Goal: Information Seeking & Learning: Learn about a topic

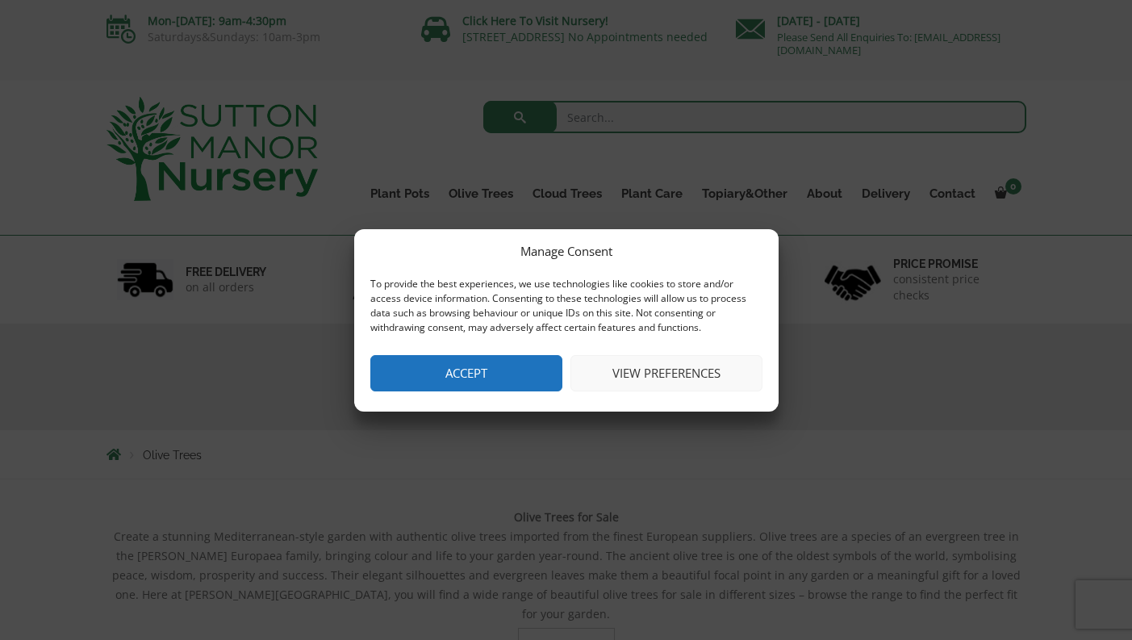
click at [454, 377] on button "Accept" at bounding box center [466, 373] width 192 height 36
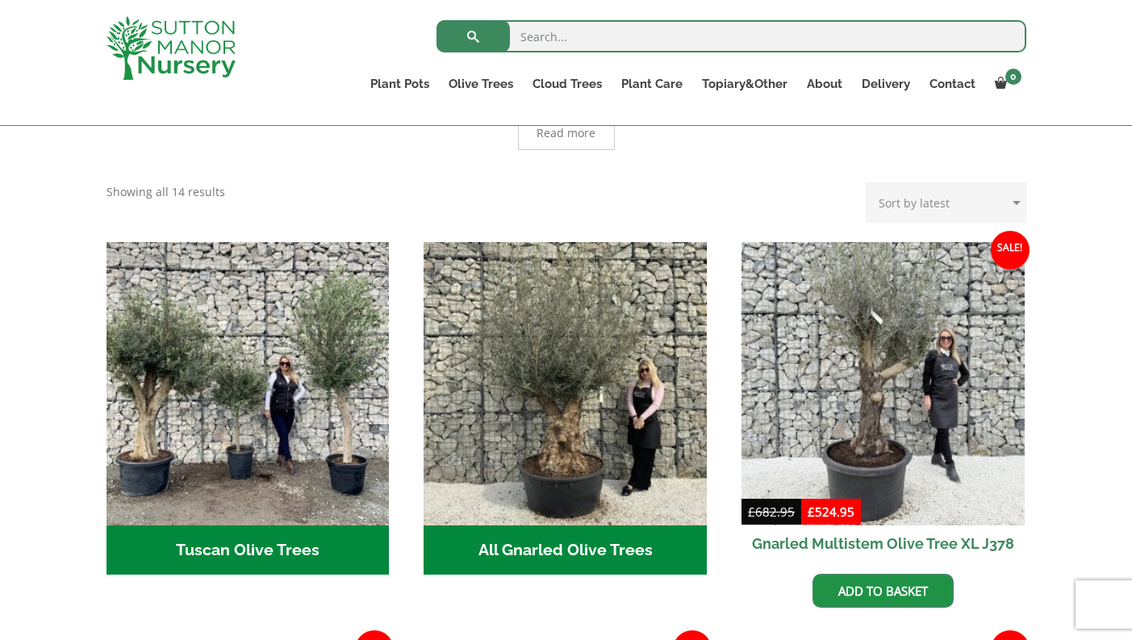
scroll to position [481, 0]
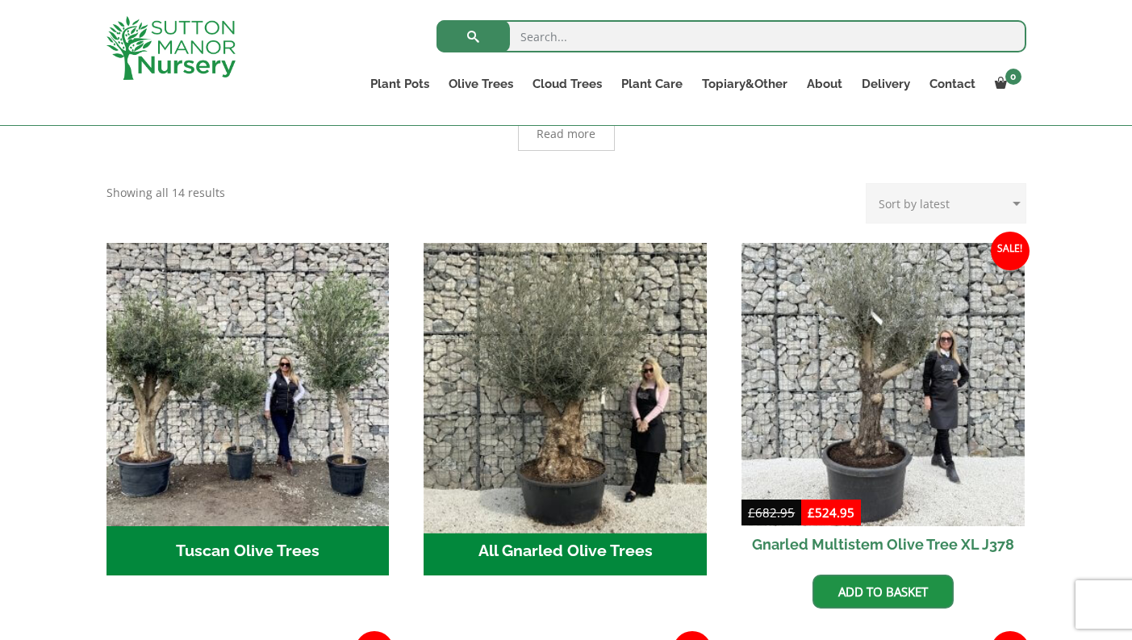
click at [558, 448] on img "Visit product category All Gnarled Olive Trees" at bounding box center [565, 384] width 297 height 297
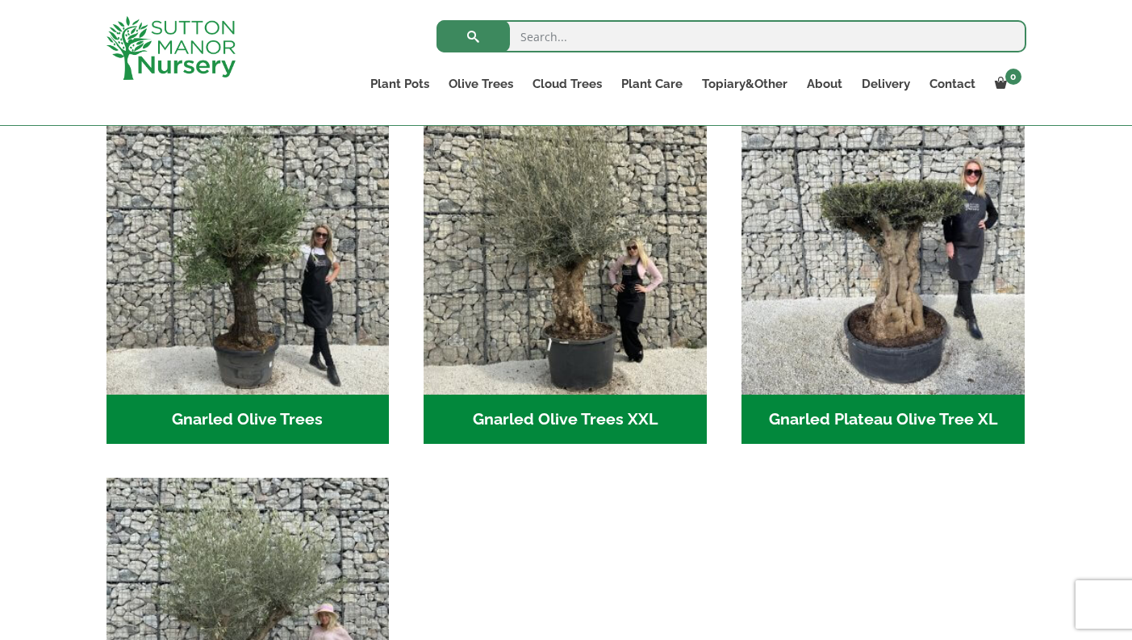
scroll to position [369, 0]
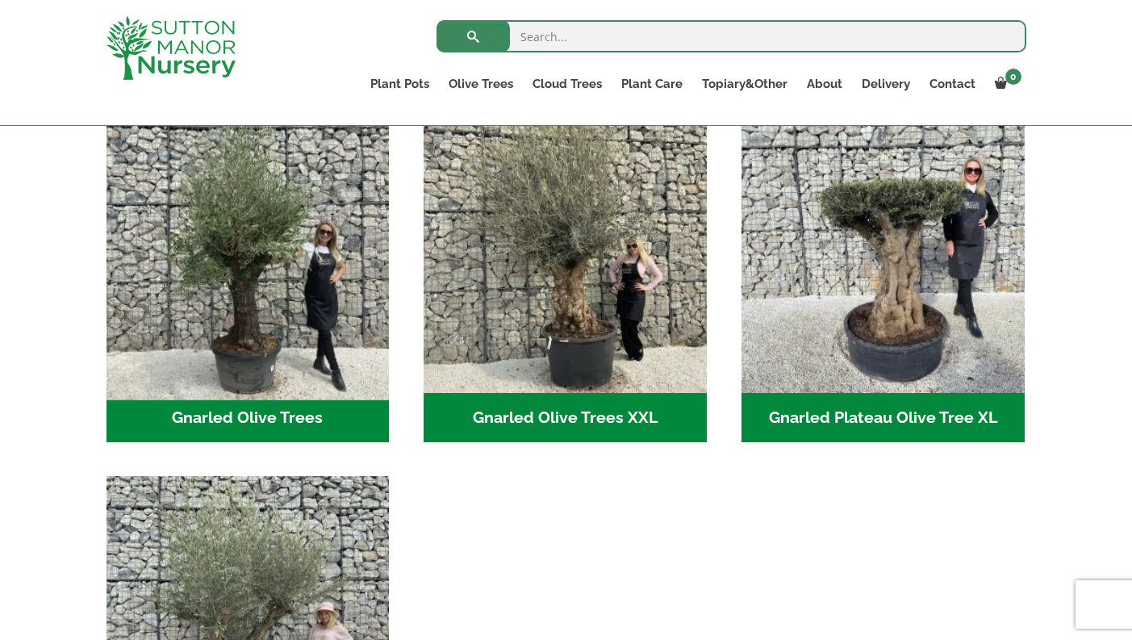
click at [232, 326] on img "Visit product category Gnarled Olive Trees" at bounding box center [247, 250] width 297 height 297
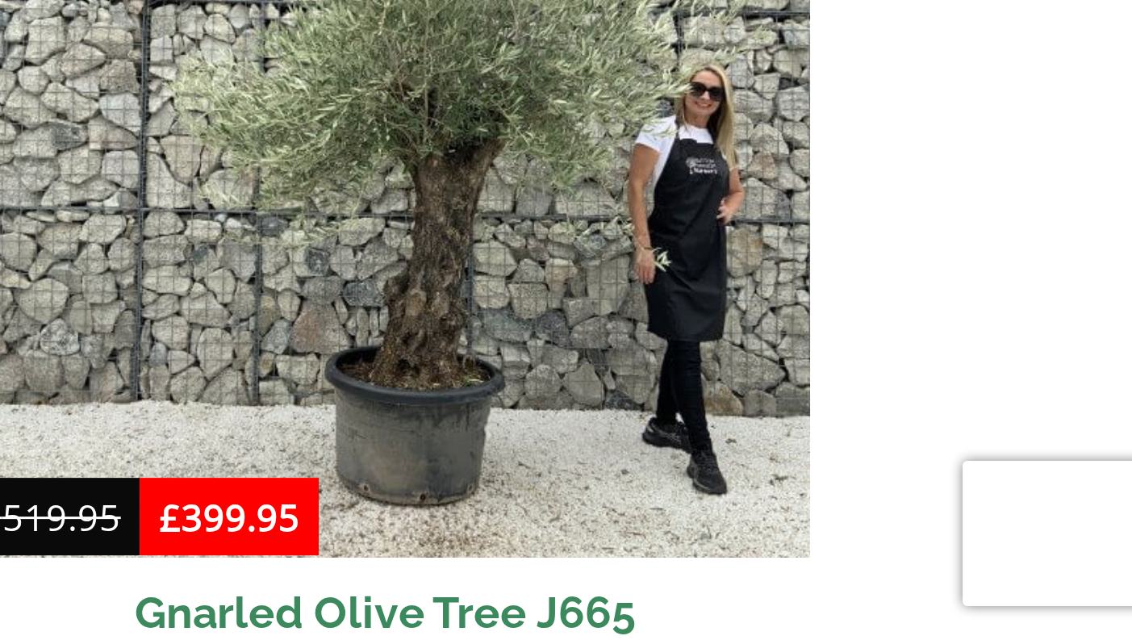
scroll to position [1008, 0]
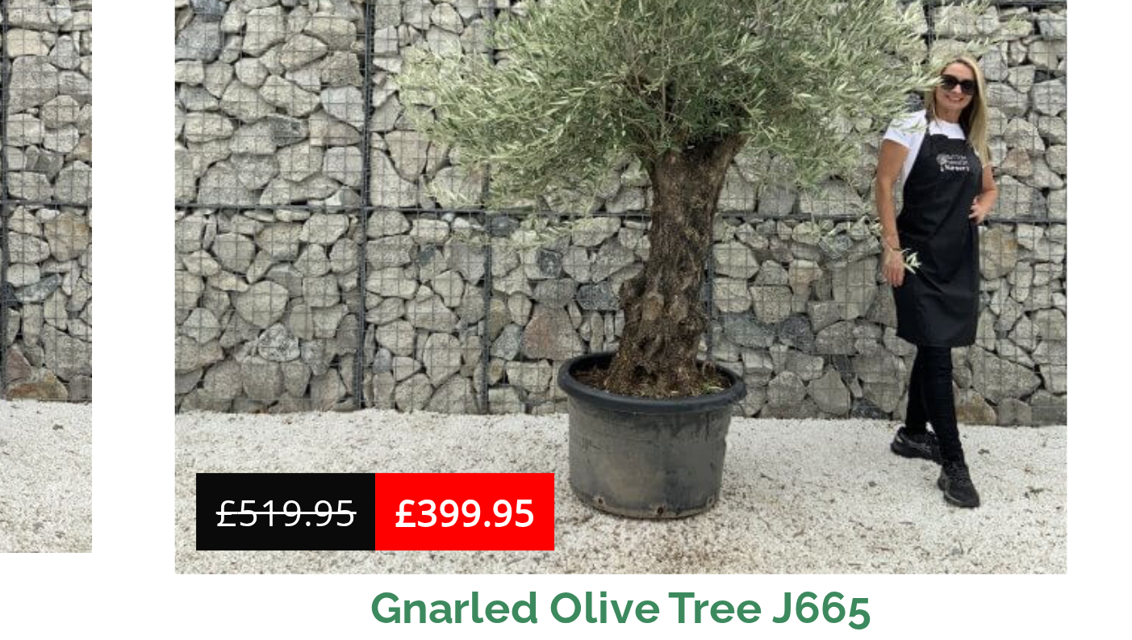
click at [734, 320] on img at bounding box center [882, 468] width 297 height 297
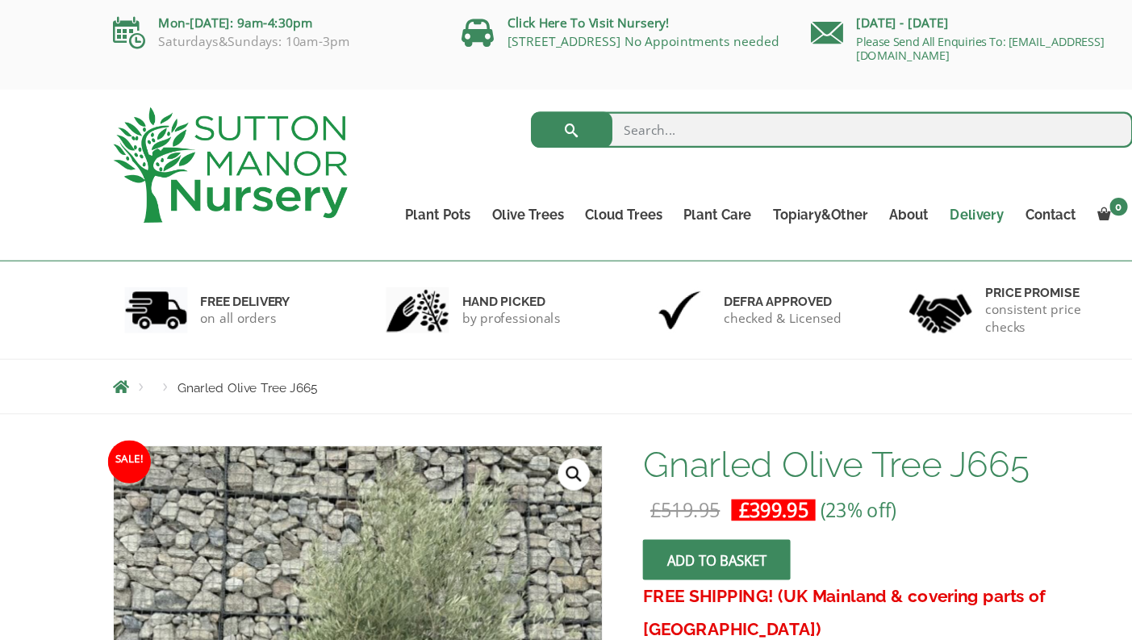
click at [883, 196] on link "Delivery" at bounding box center [886, 193] width 68 height 23
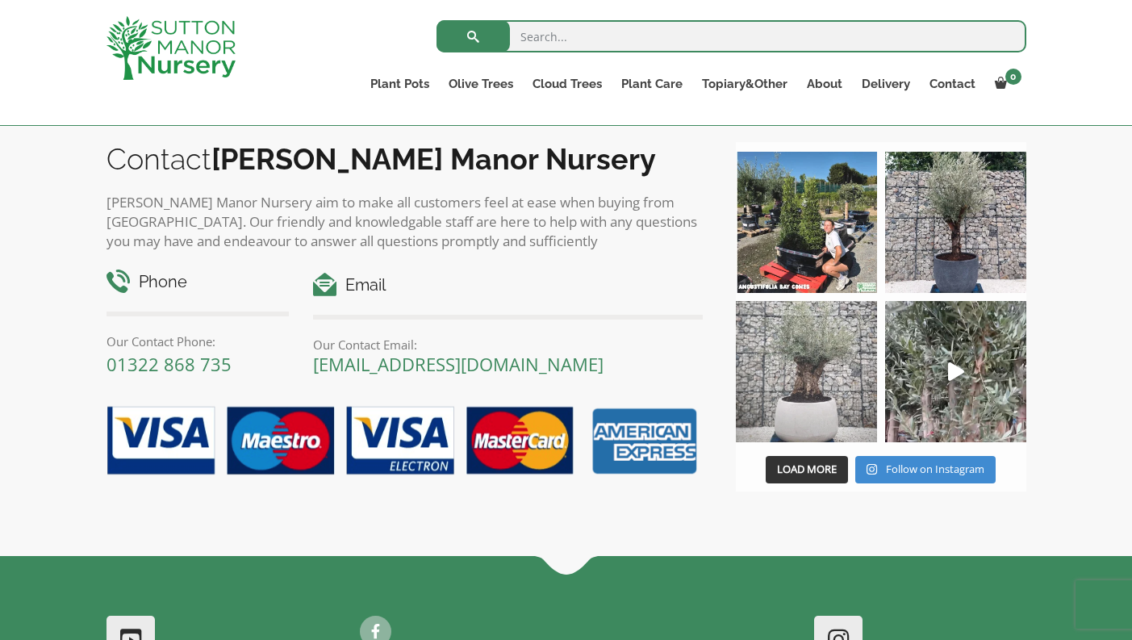
scroll to position [2716, 0]
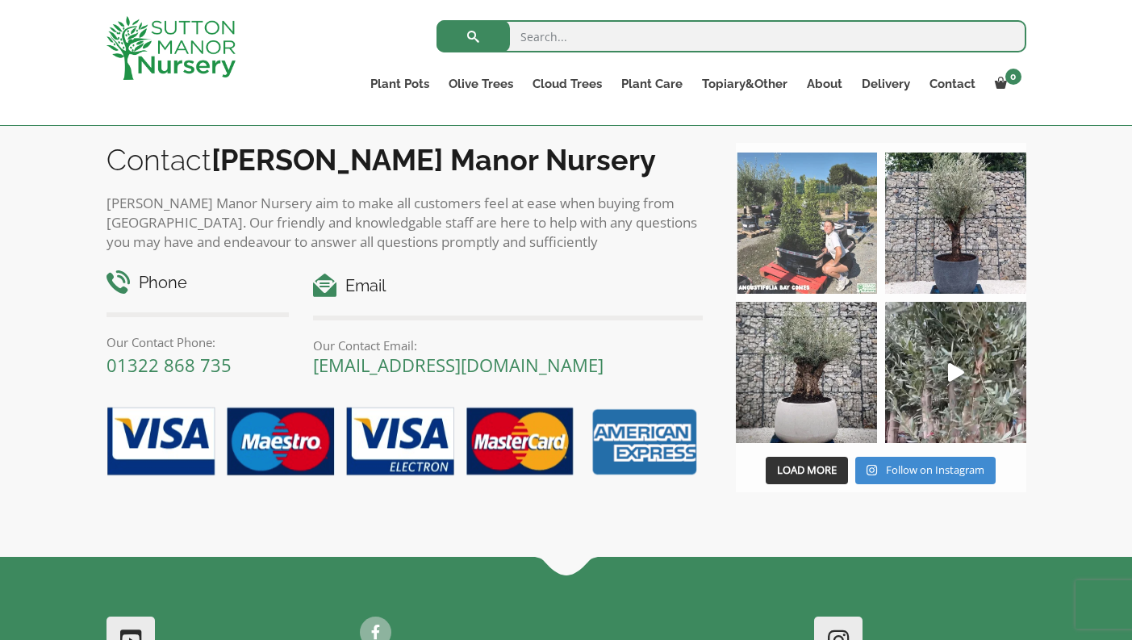
click at [798, 244] on img at bounding box center [806, 222] width 141 height 141
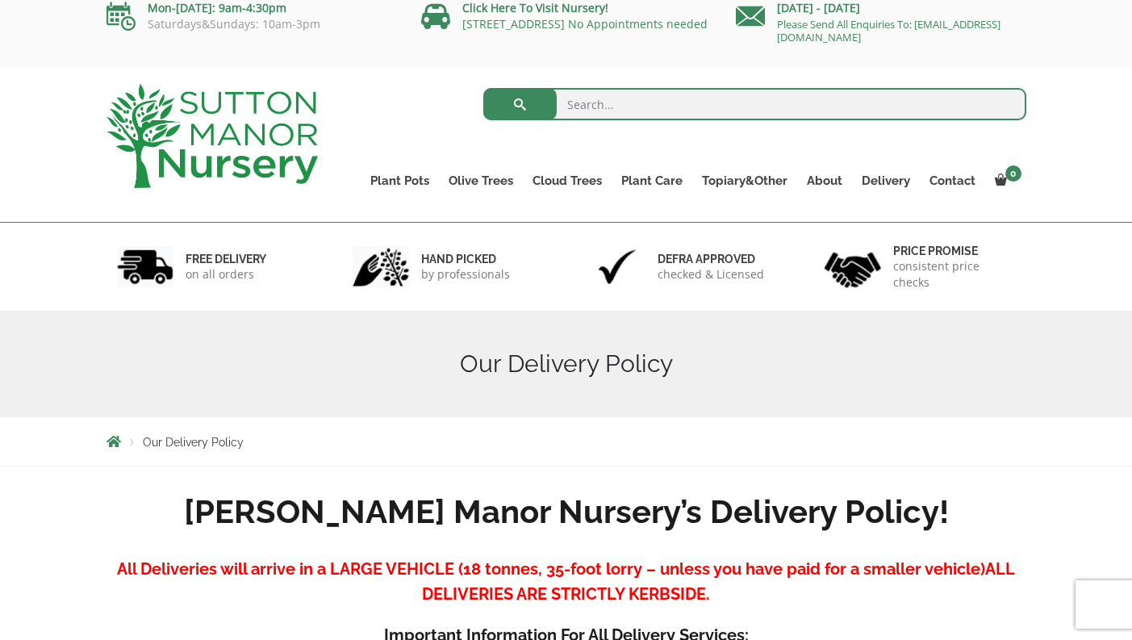
scroll to position [17, 0]
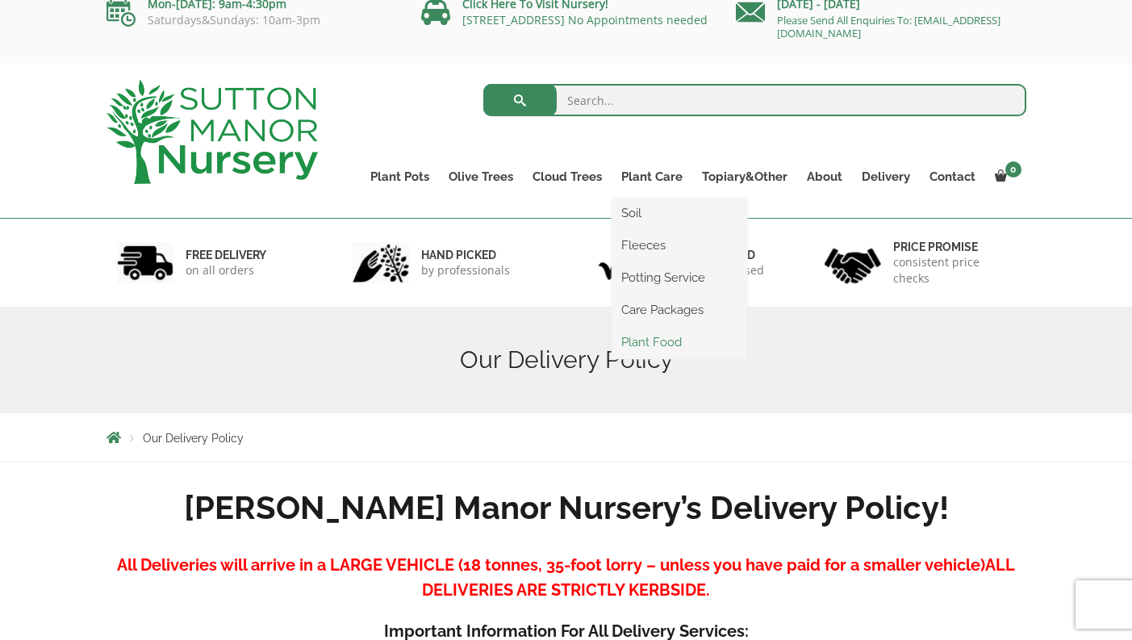
click at [645, 343] on link "Plant Food" at bounding box center [678, 342] width 135 height 24
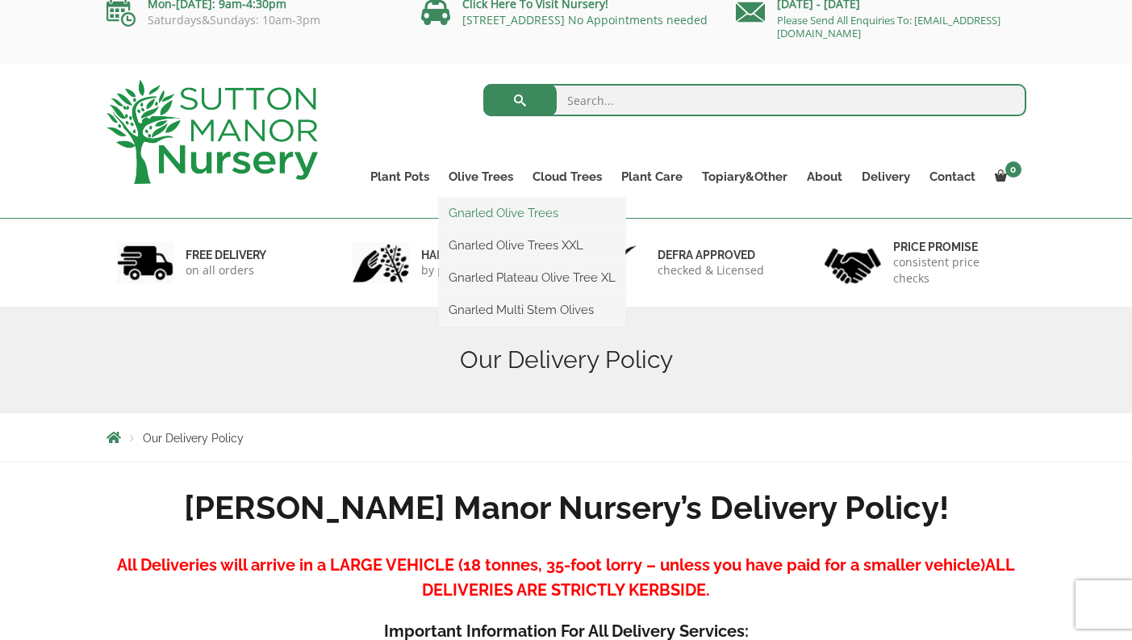
click at [495, 214] on link "Gnarled Olive Trees" at bounding box center [532, 213] width 186 height 24
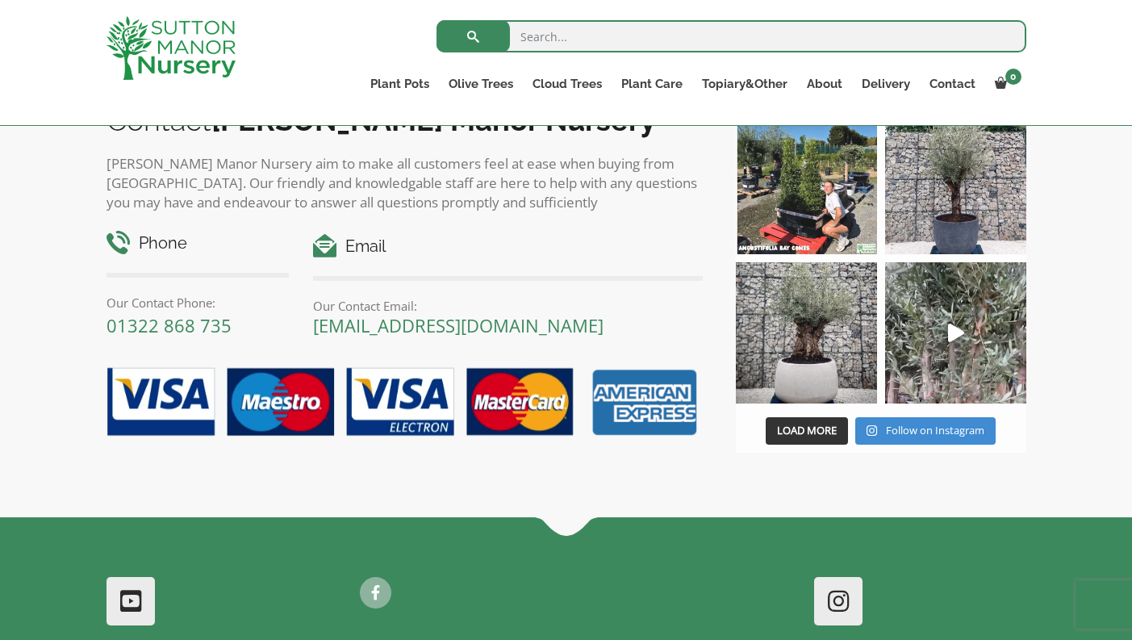
scroll to position [1896, 0]
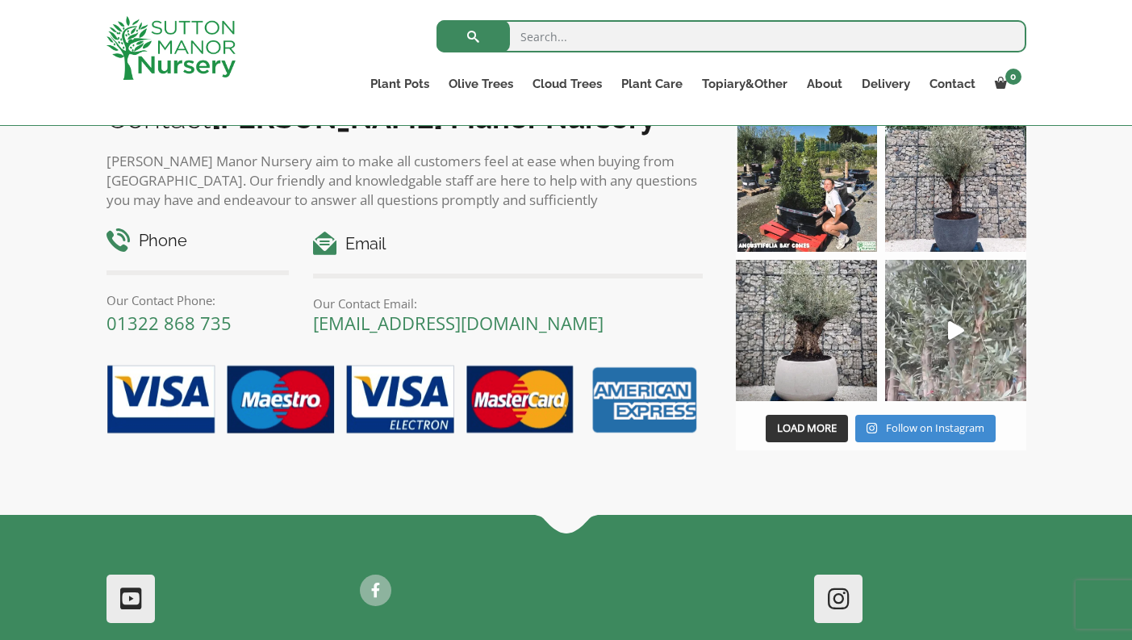
click at [957, 331] on icon "Play" at bounding box center [956, 330] width 16 height 19
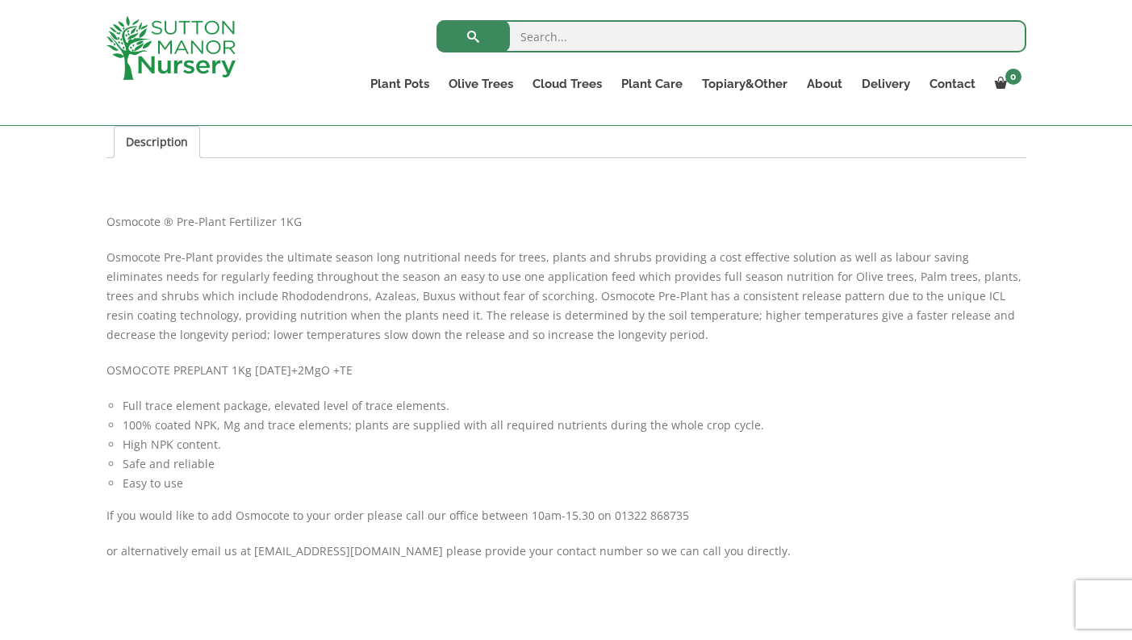
scroll to position [740, 0]
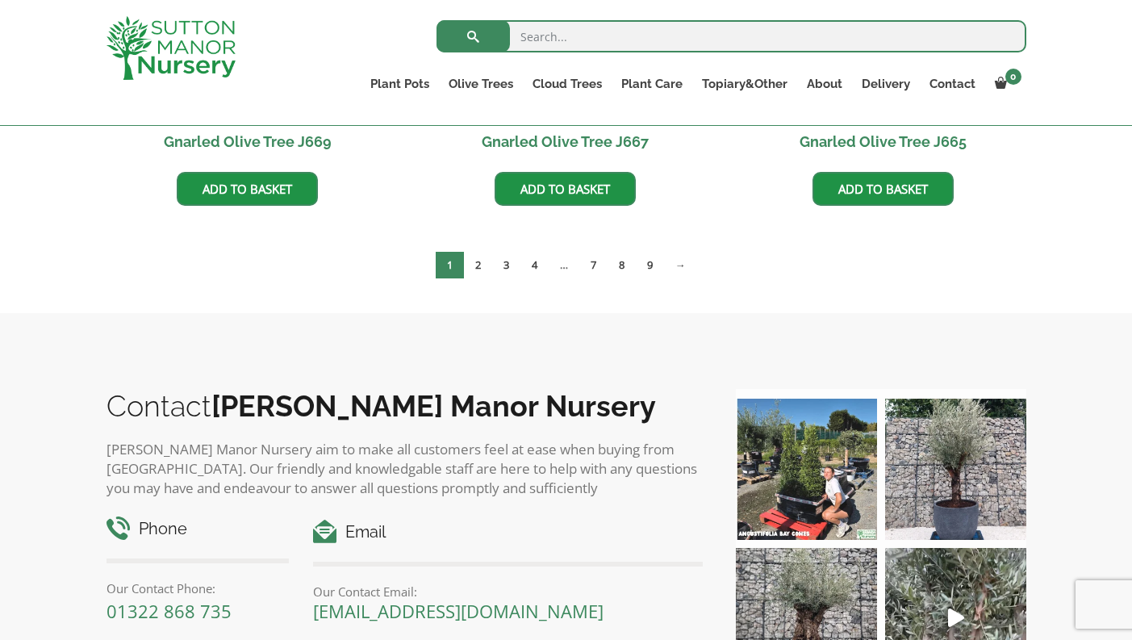
scroll to position [1522, 0]
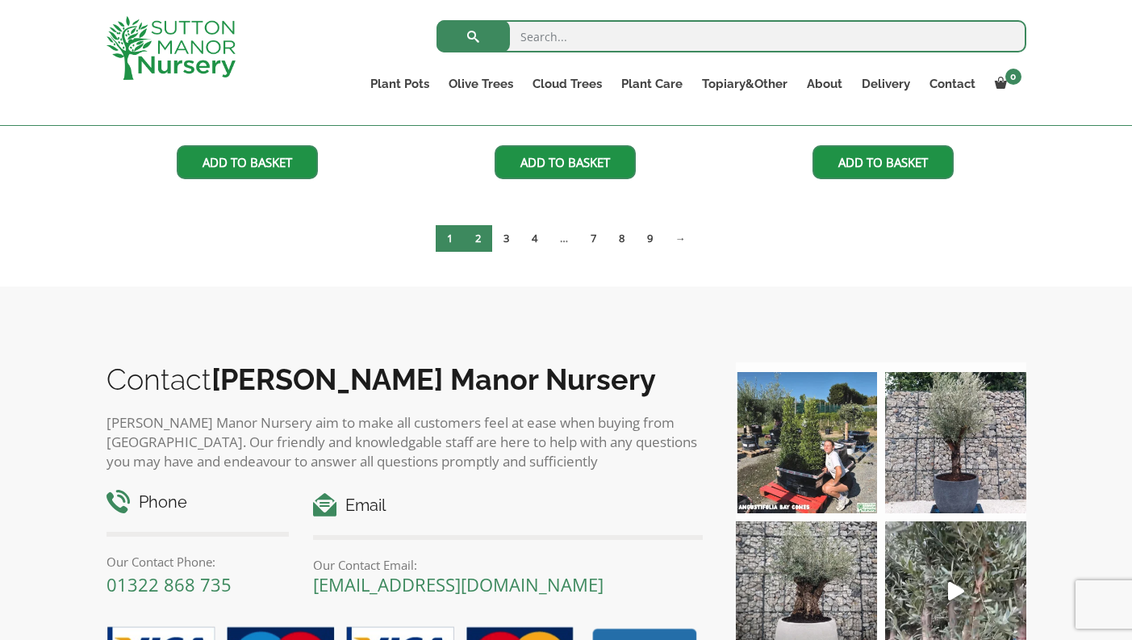
click at [479, 241] on link "2" at bounding box center [478, 238] width 28 height 27
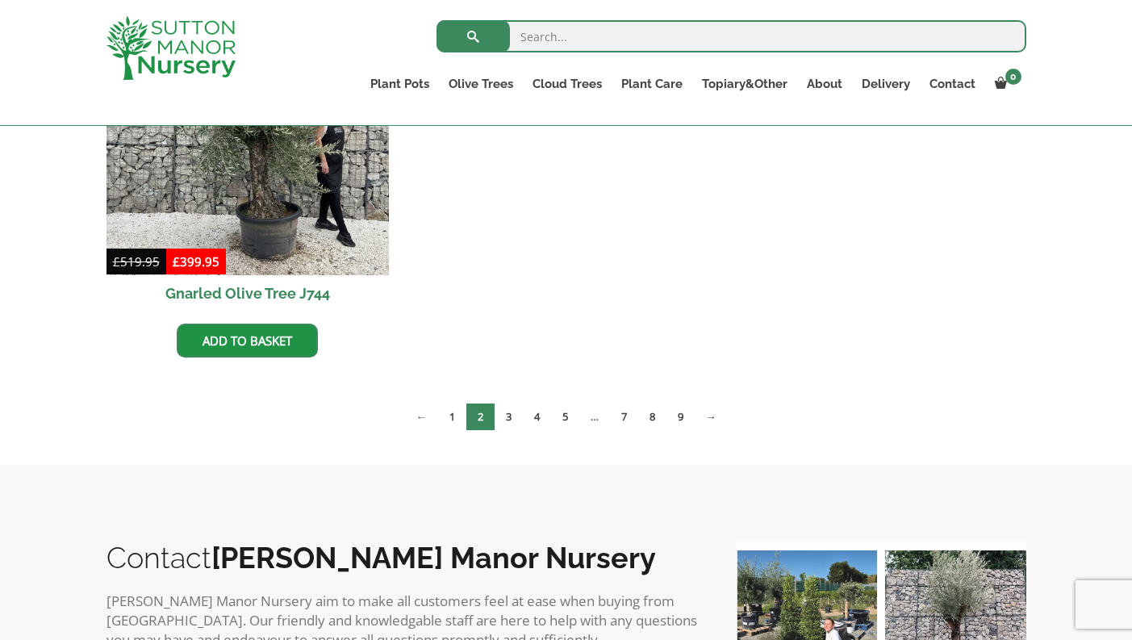
scroll to position [1748, 0]
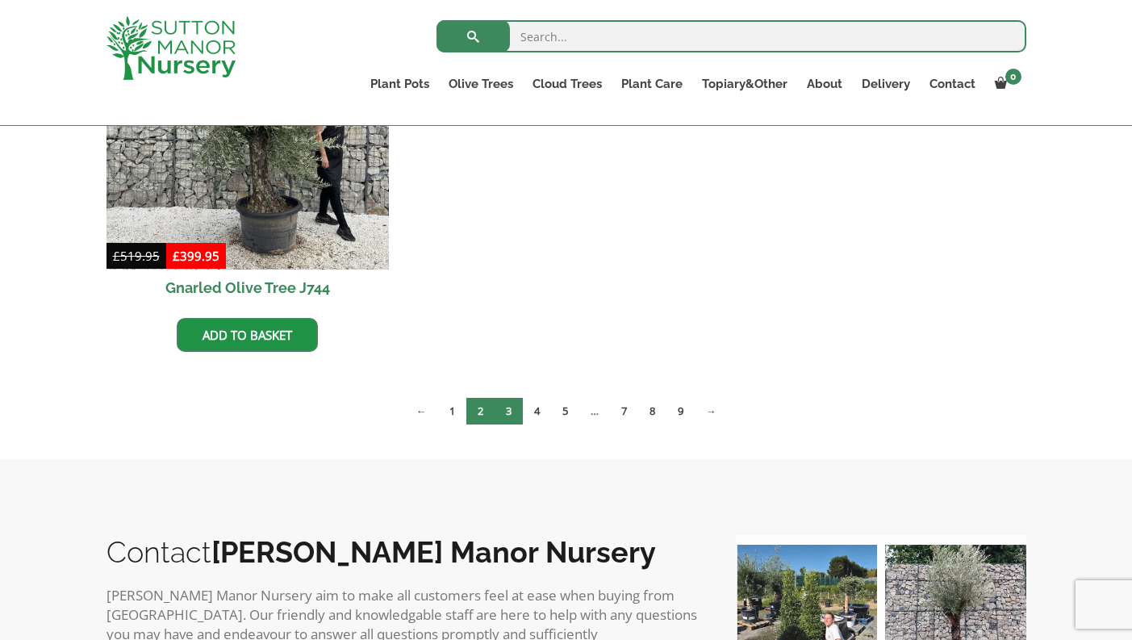
click at [511, 408] on link "3" at bounding box center [508, 411] width 28 height 27
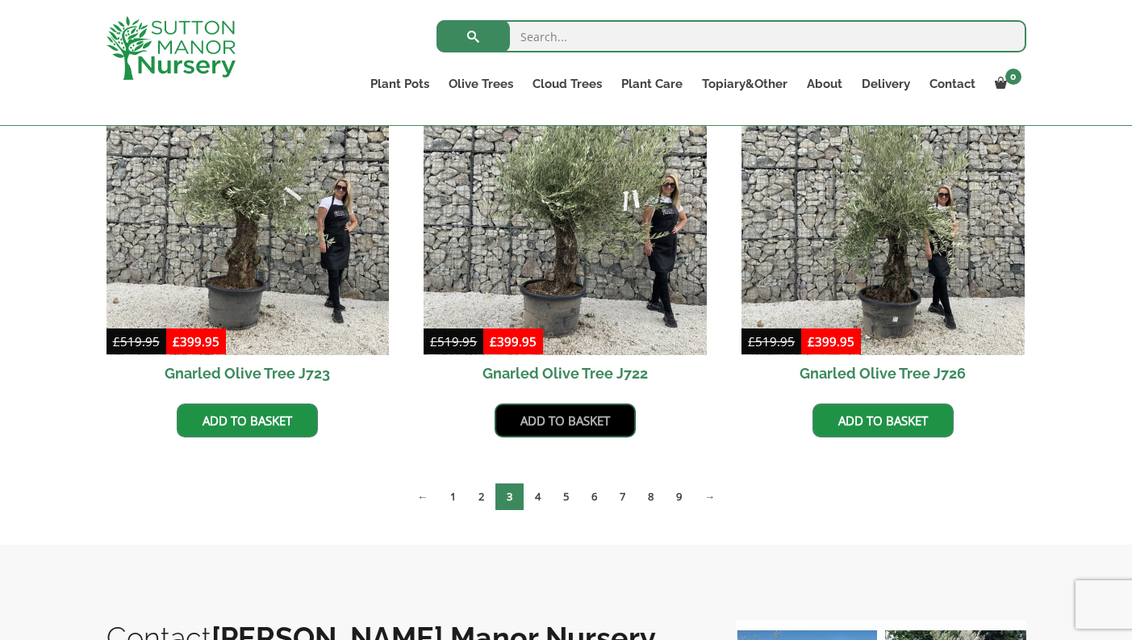
scroll to position [1265, 0]
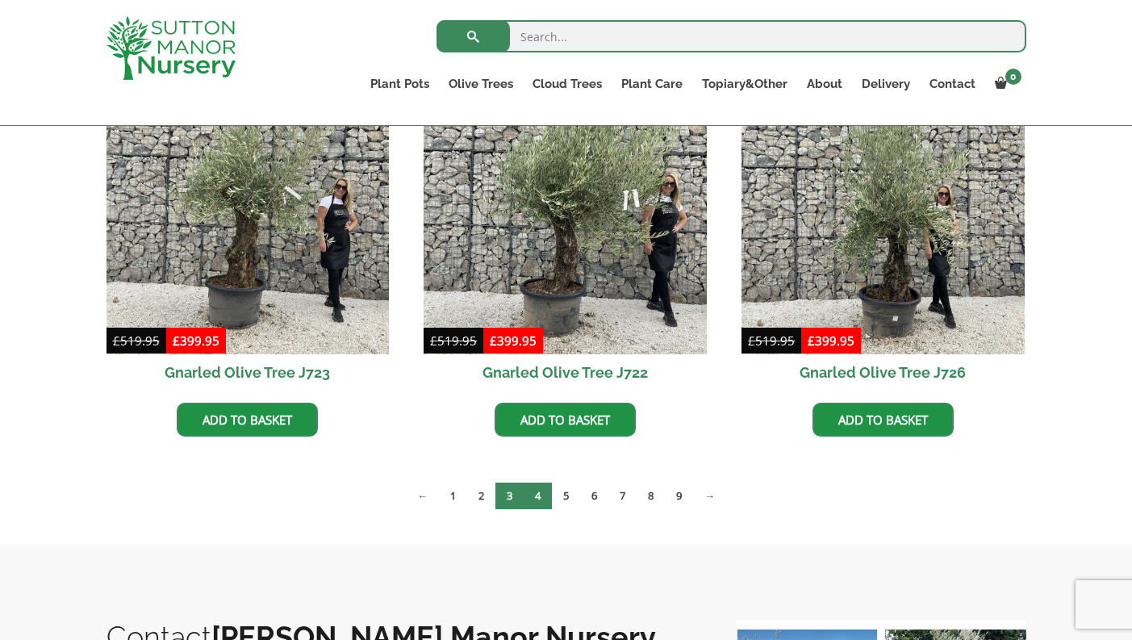
click at [536, 491] on link "4" at bounding box center [537, 495] width 28 height 27
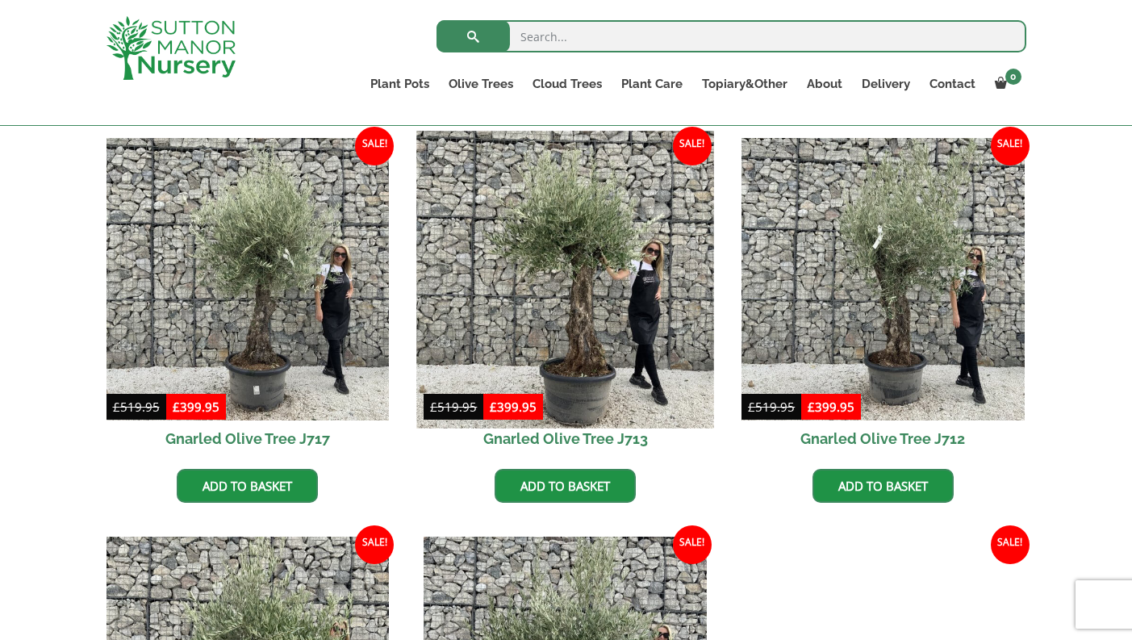
scroll to position [812, 0]
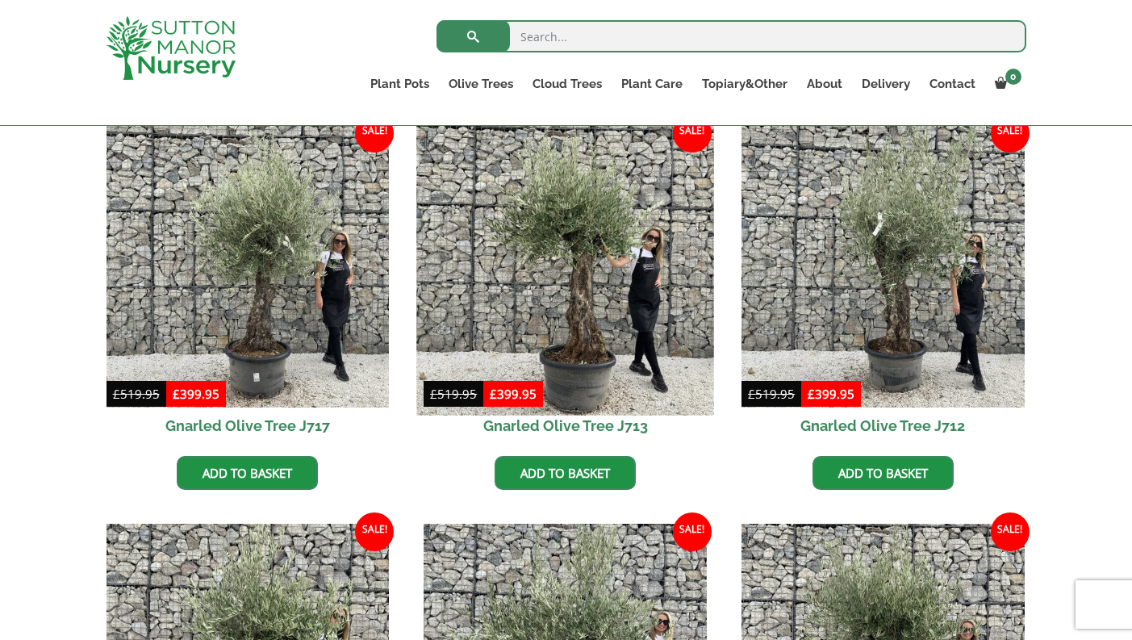
click at [572, 321] on img at bounding box center [565, 266] width 297 height 297
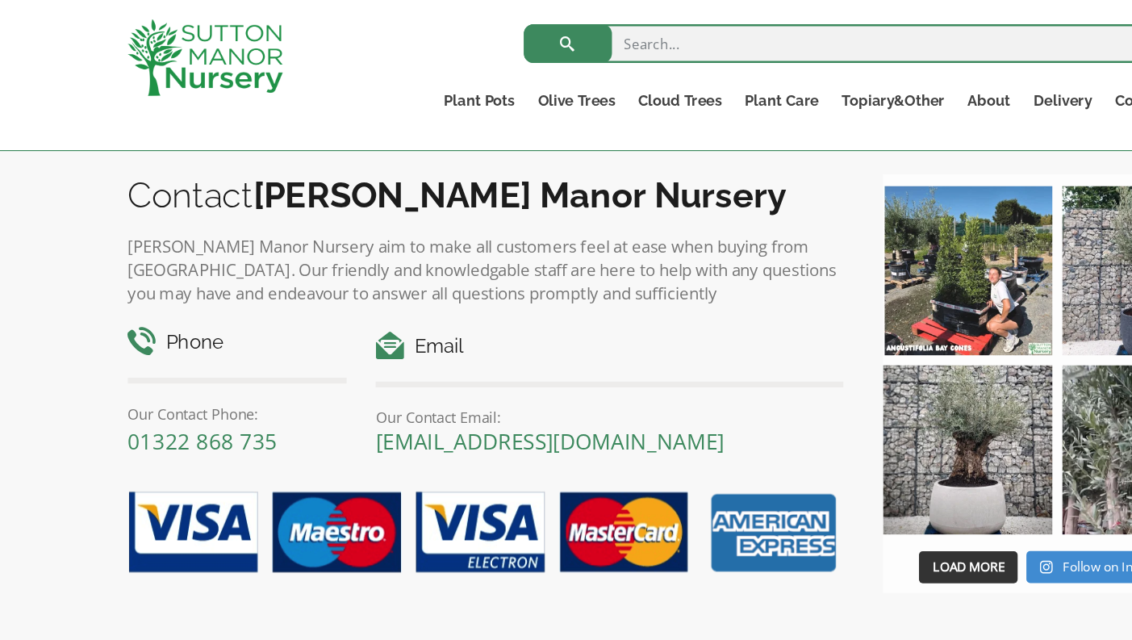
scroll to position [1669, 0]
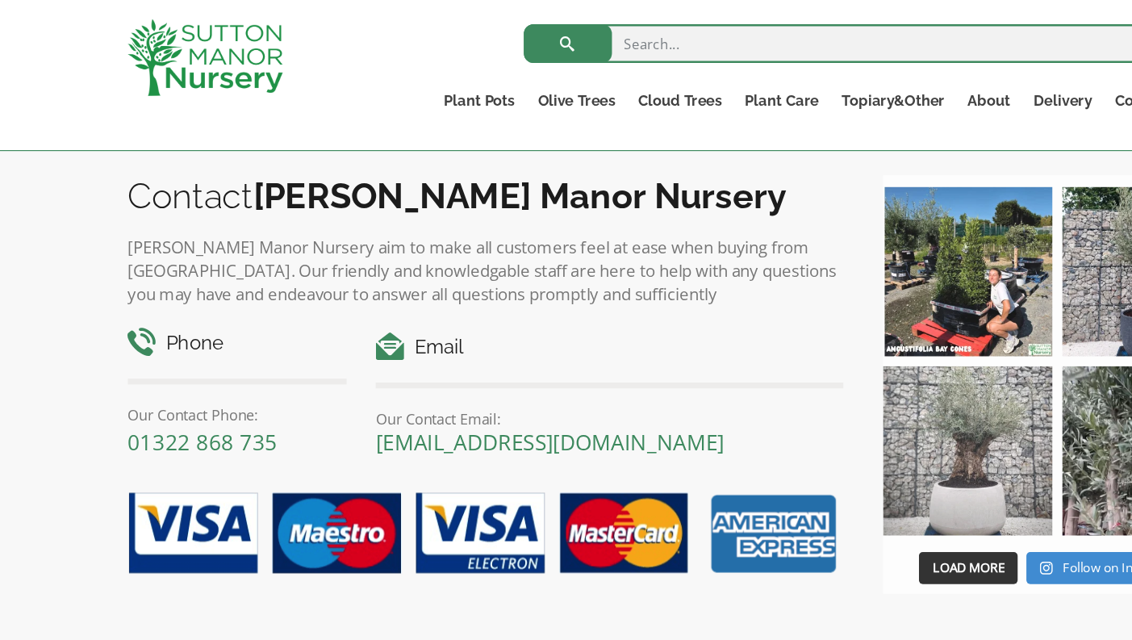
click at [799, 376] on img at bounding box center [806, 375] width 141 height 141
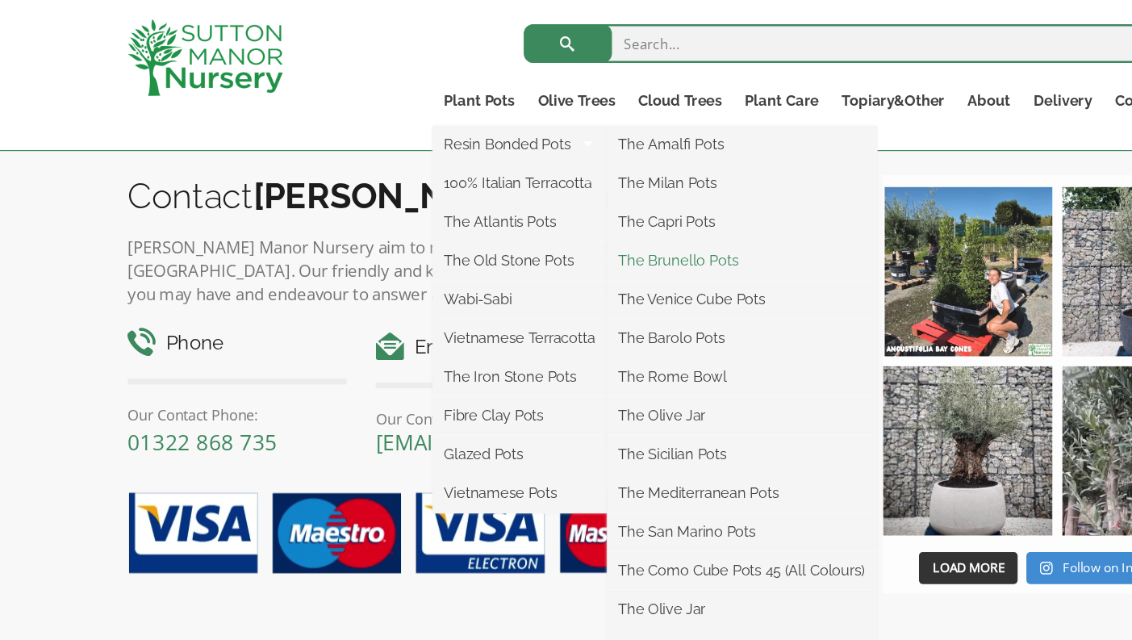
click at [579, 215] on link "The Brunello Pots" at bounding box center [618, 217] width 225 height 24
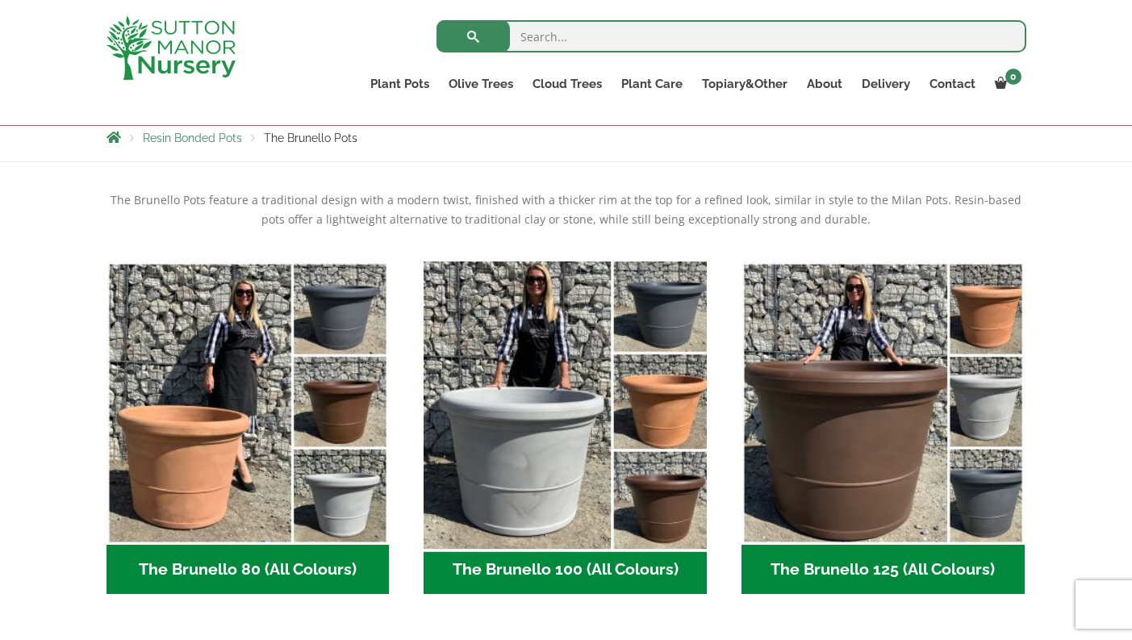
scroll to position [300, 0]
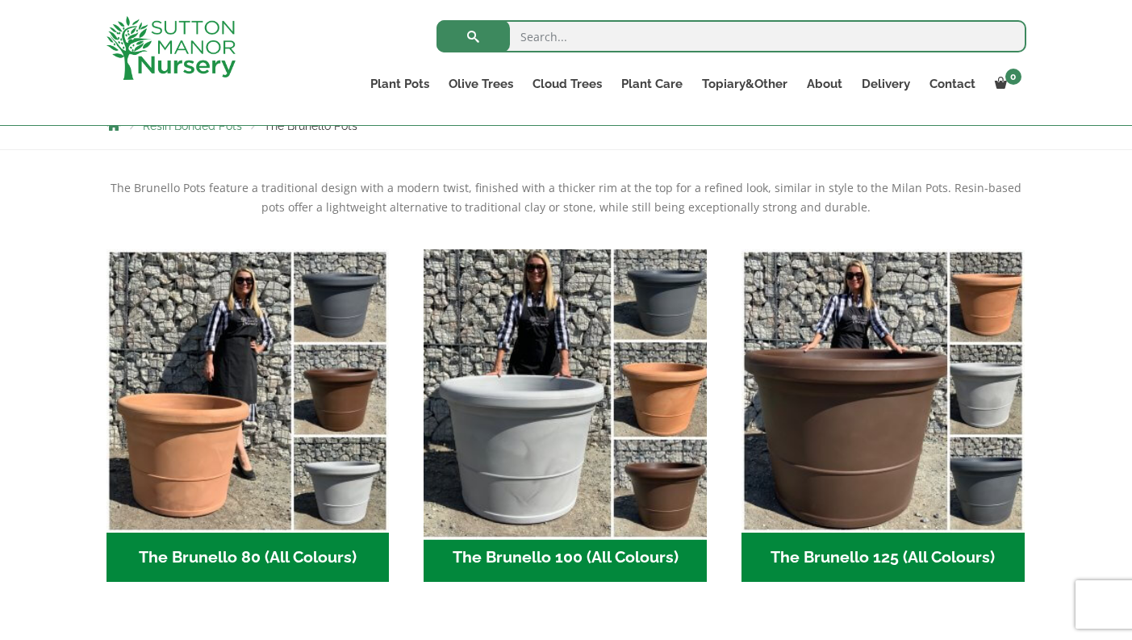
click at [517, 488] on img "Visit product category The Brunello 100 (All Colours)" at bounding box center [565, 390] width 297 height 297
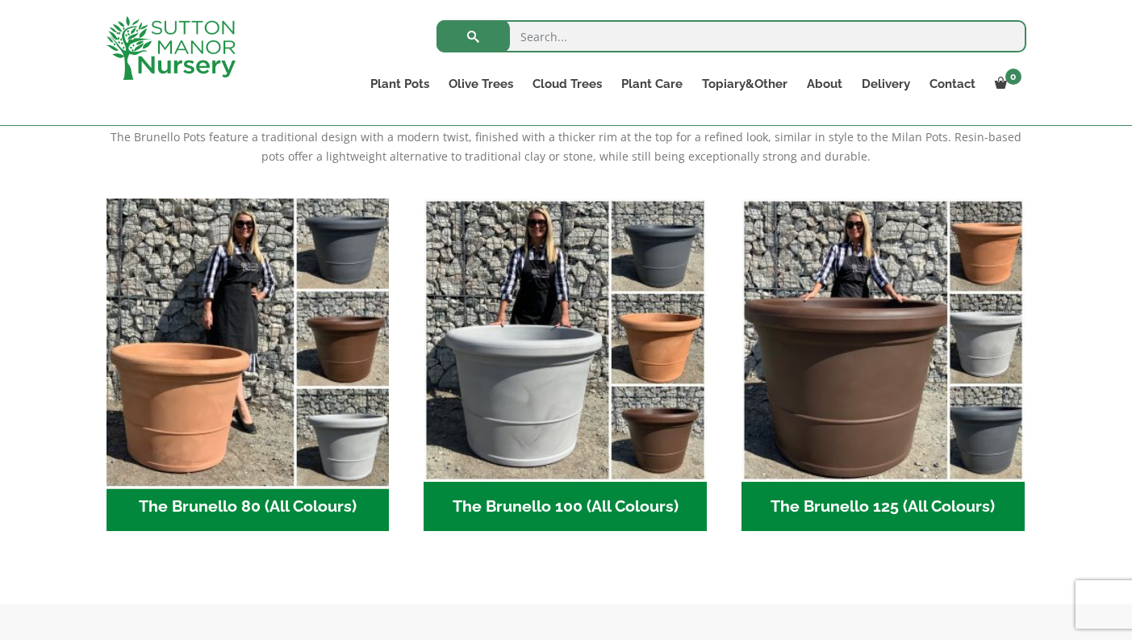
scroll to position [352, 0]
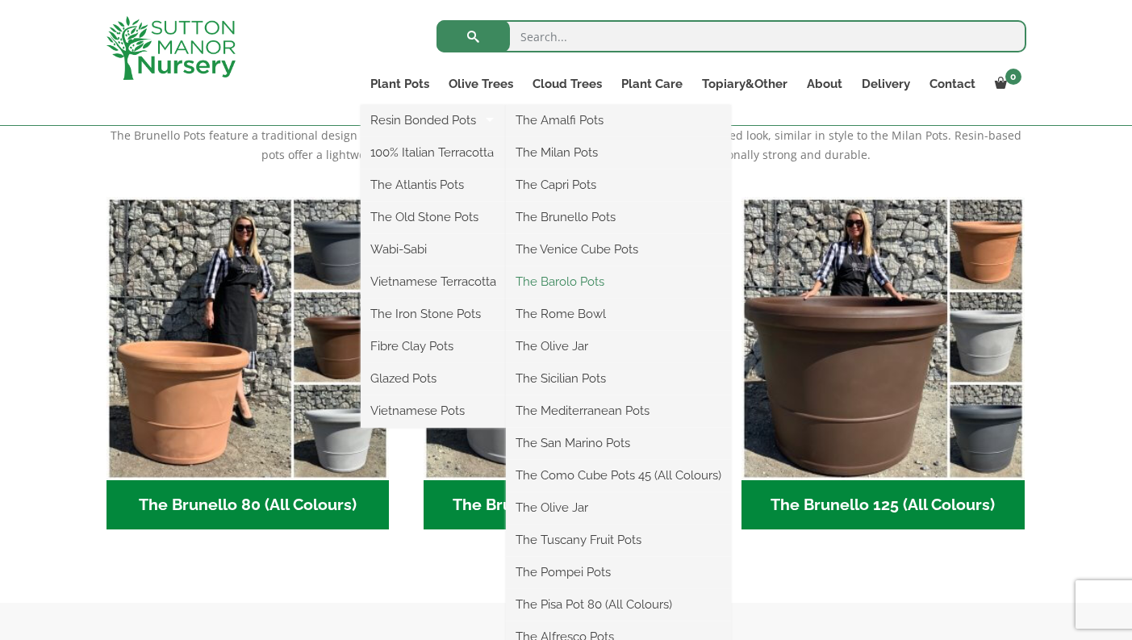
click at [573, 281] on link "The Barolo Pots" at bounding box center [618, 281] width 225 height 24
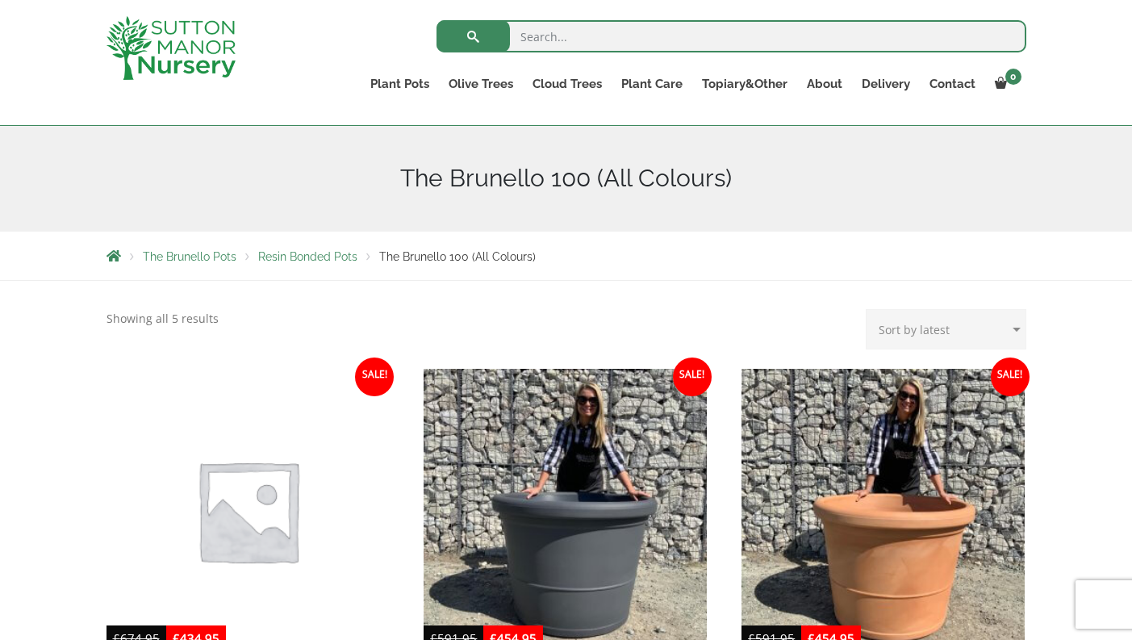
scroll to position [167, 0]
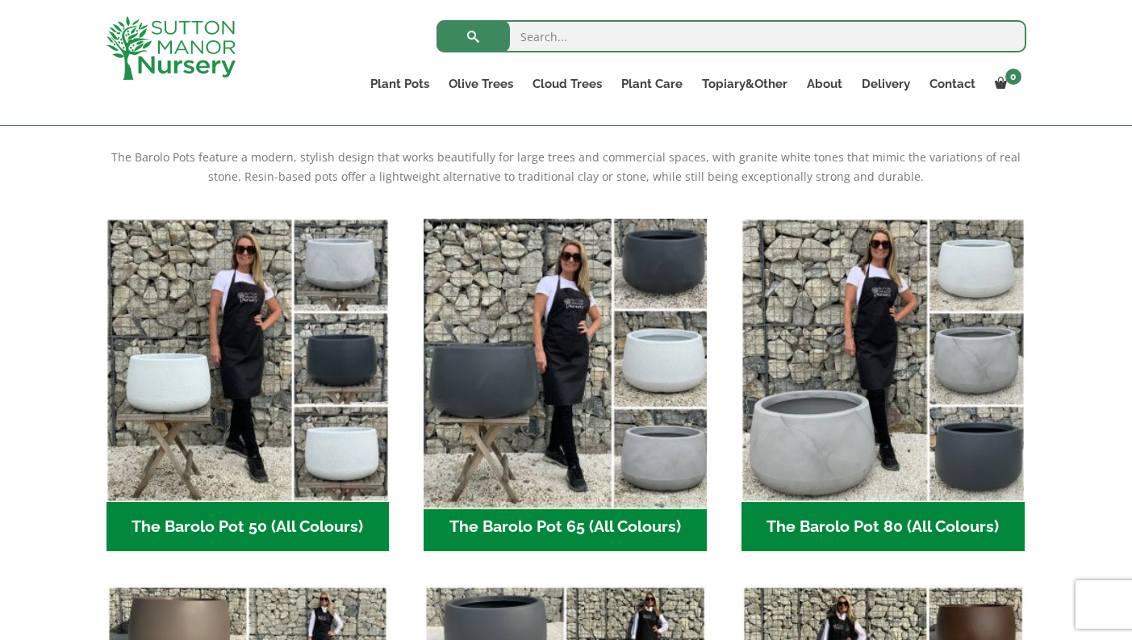
scroll to position [331, 0]
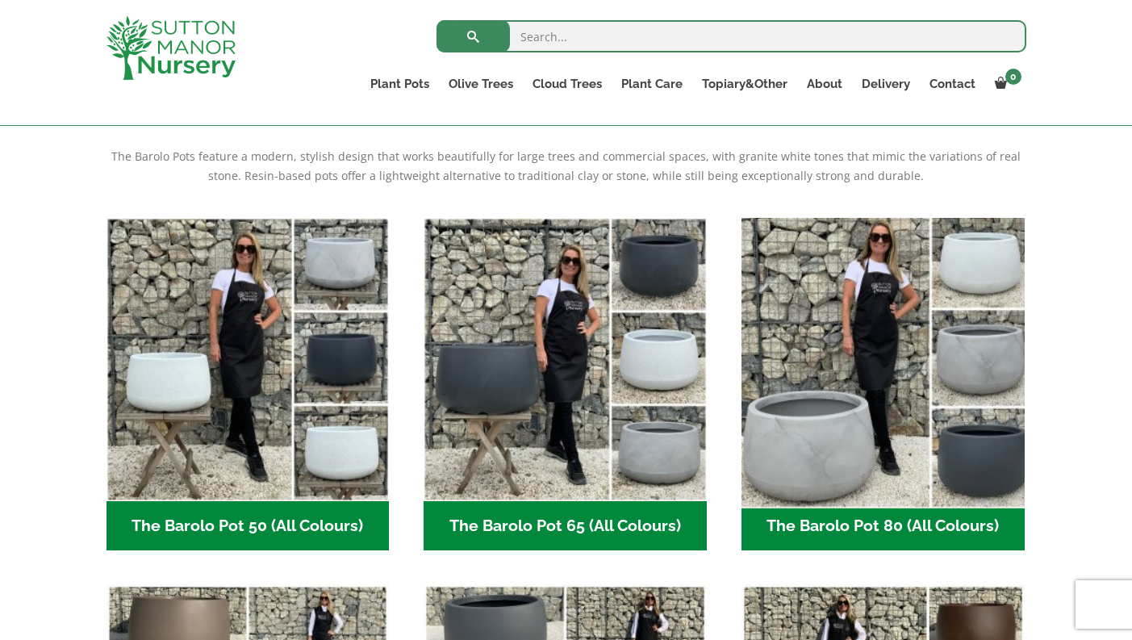
click at [830, 473] on img "Visit product category The Barolo Pot 80 (All Colours)" at bounding box center [882, 359] width 297 height 297
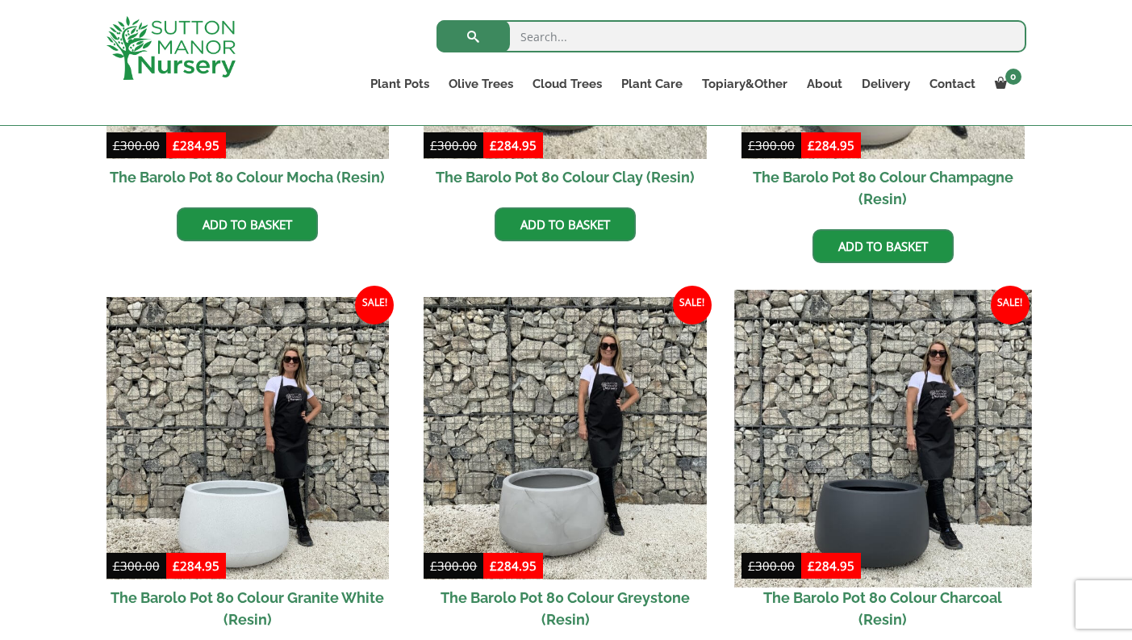
scroll to position [665, 0]
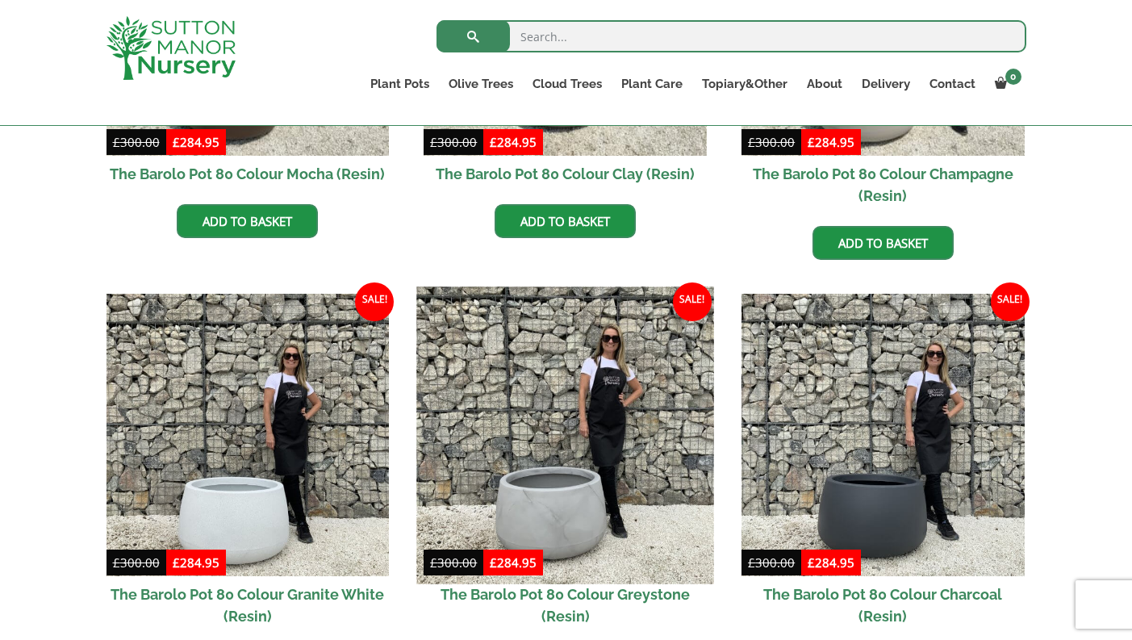
click at [556, 514] on img at bounding box center [565, 434] width 297 height 297
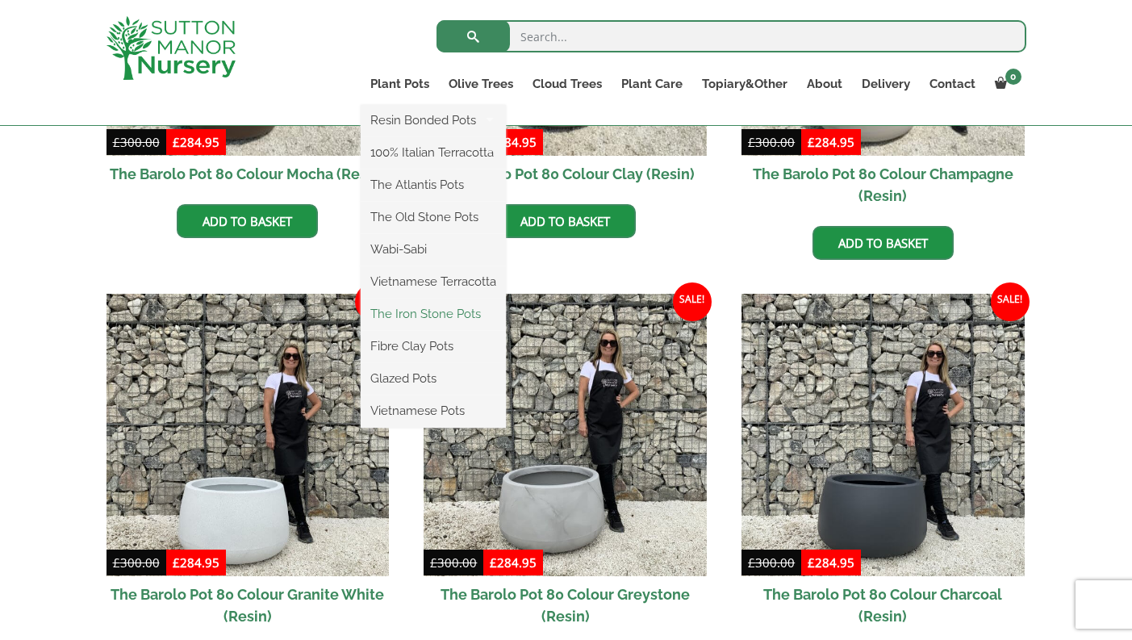
click at [406, 314] on link "The Iron Stone Pots" at bounding box center [433, 314] width 145 height 24
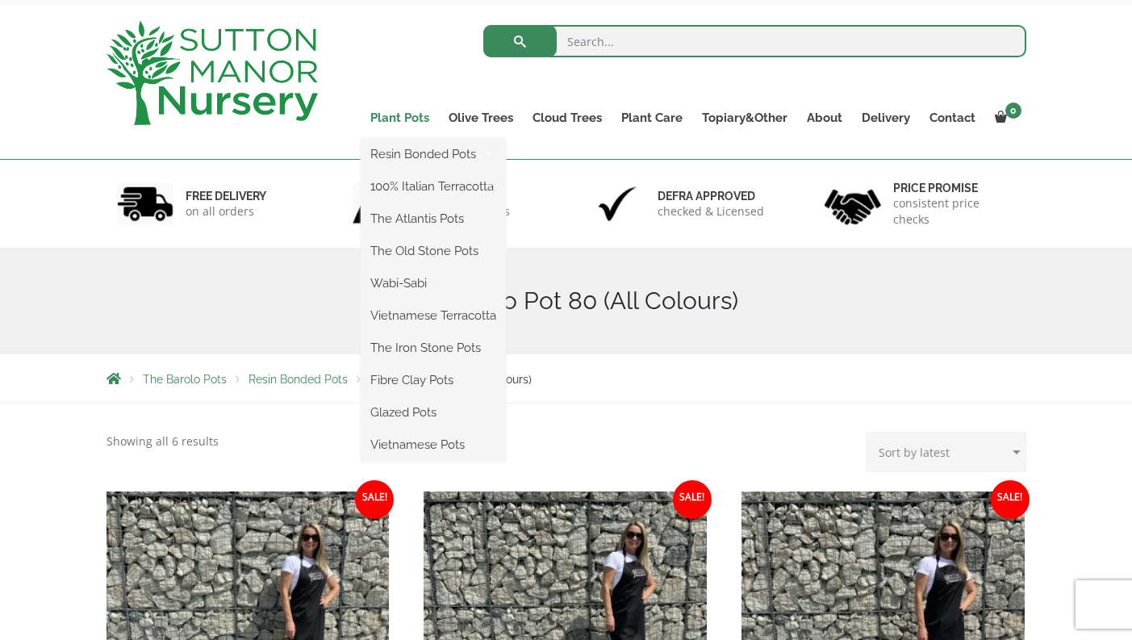
scroll to position [73, 0]
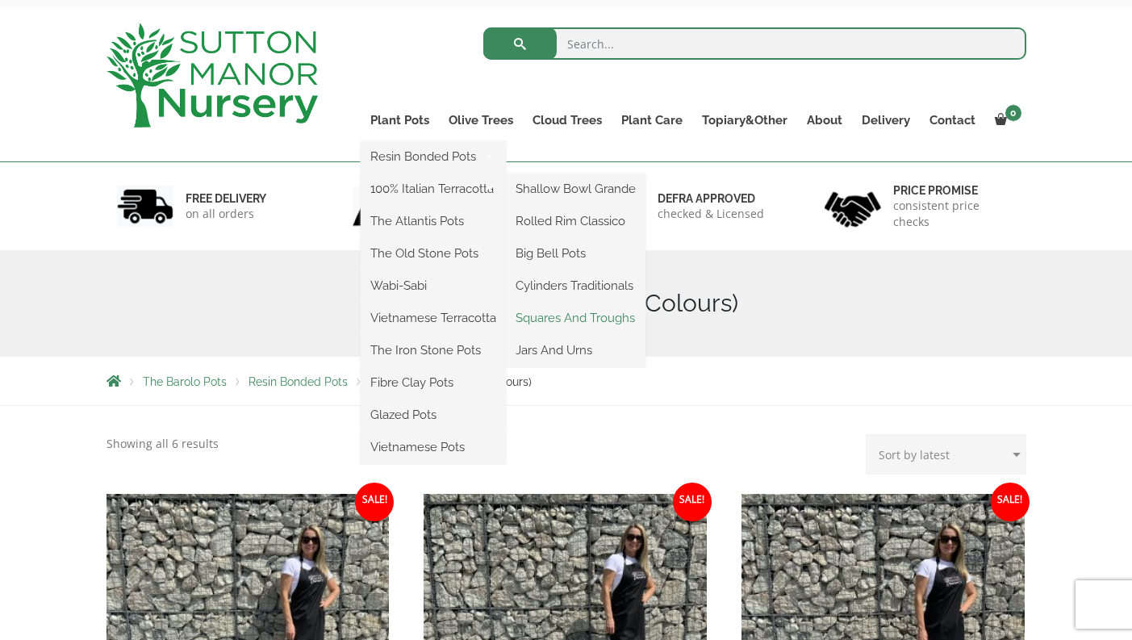
click at [566, 324] on link "Squares And Troughs" at bounding box center [576, 318] width 140 height 24
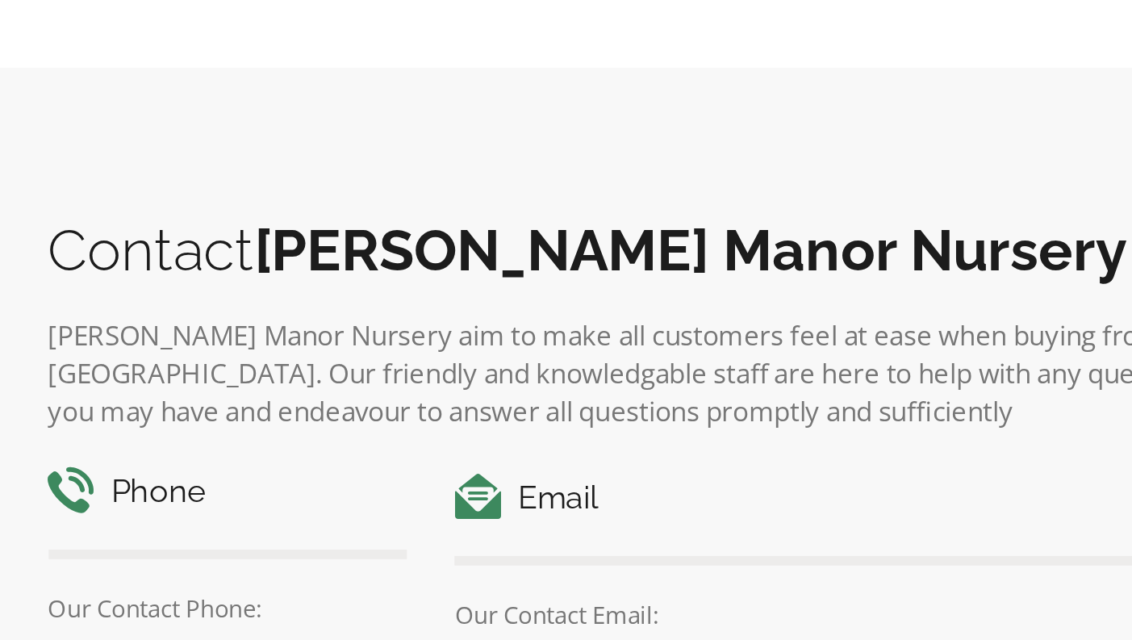
scroll to position [1536, 0]
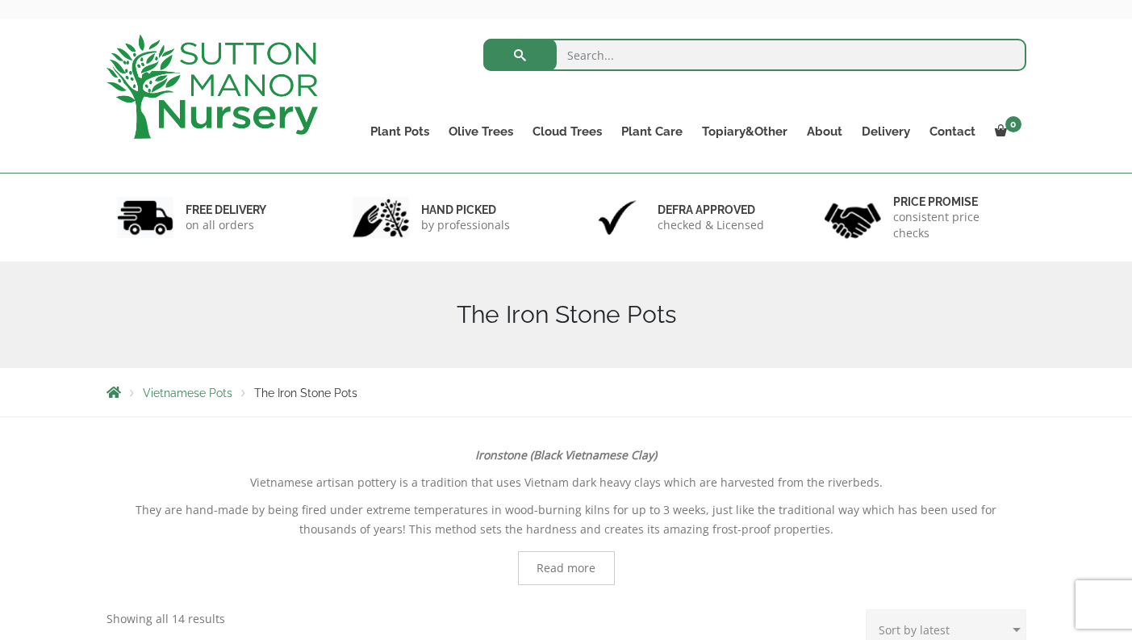
scroll to position [62, 0]
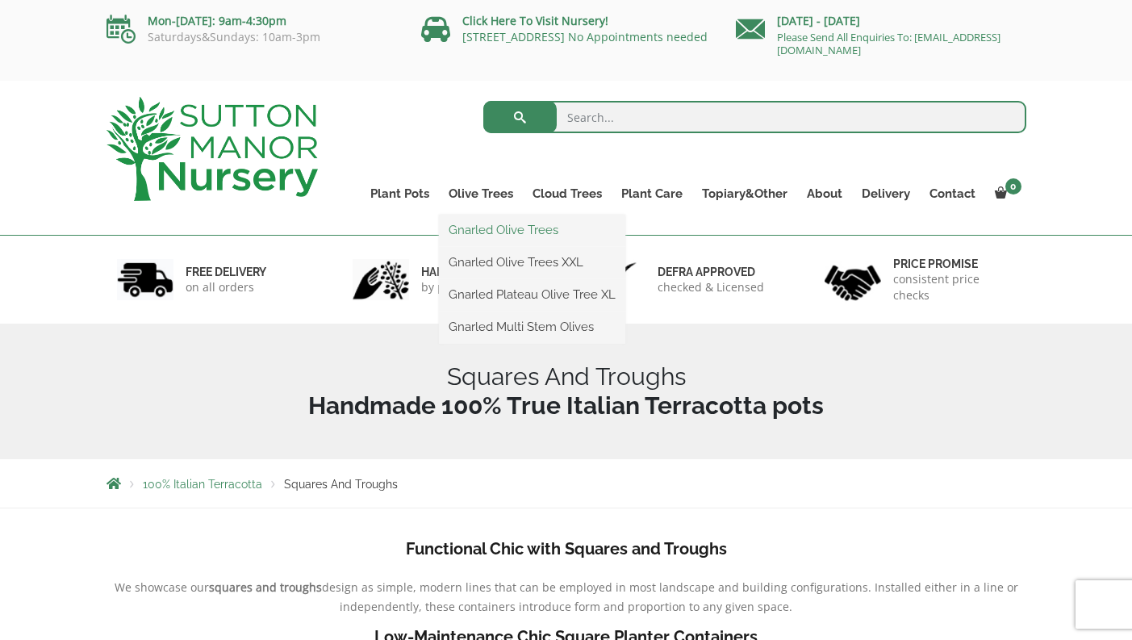
click at [474, 236] on link "Gnarled Olive Trees" at bounding box center [532, 230] width 186 height 24
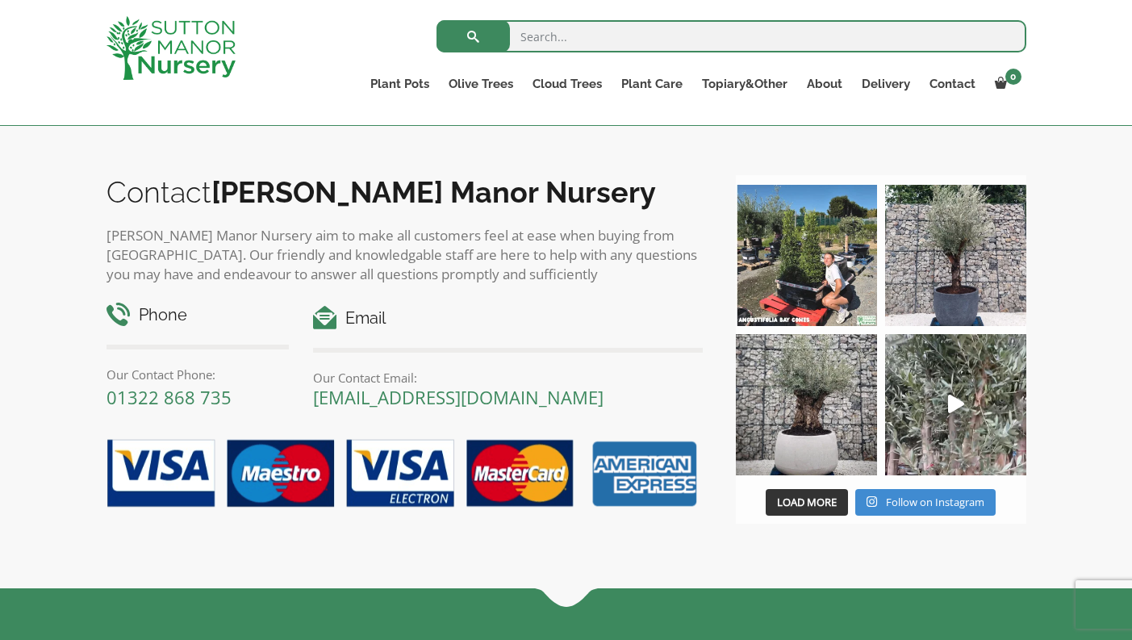
scroll to position [1709, 0]
click at [631, 122] on link "Soil" at bounding box center [678, 120] width 135 height 24
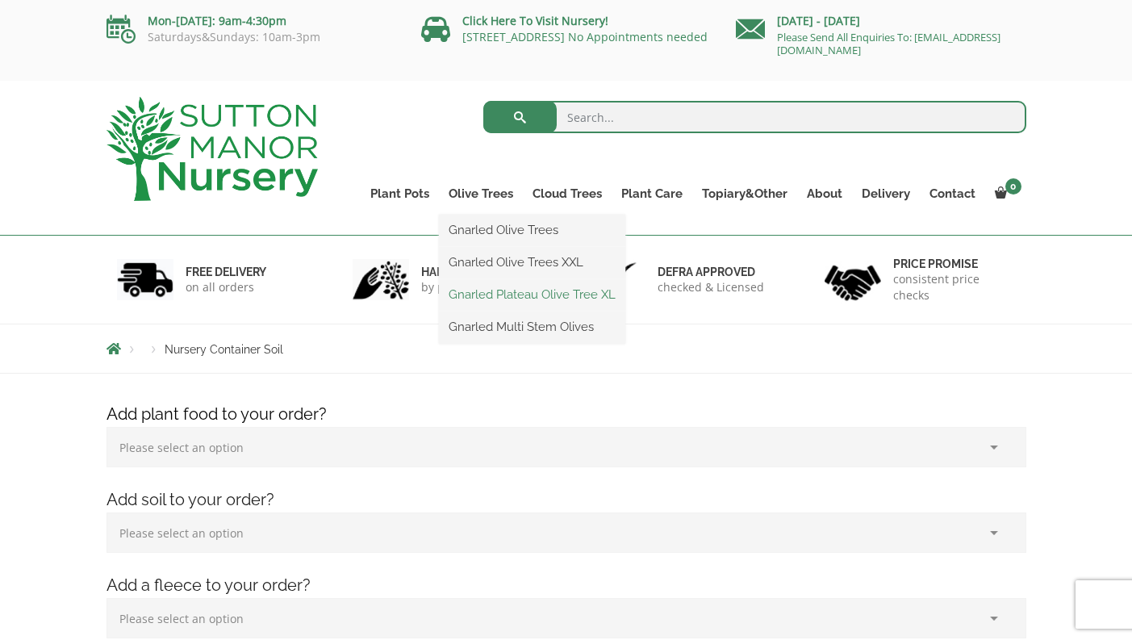
click at [484, 293] on link "Gnarled Plateau Olive Tree XL" at bounding box center [532, 294] width 186 height 24
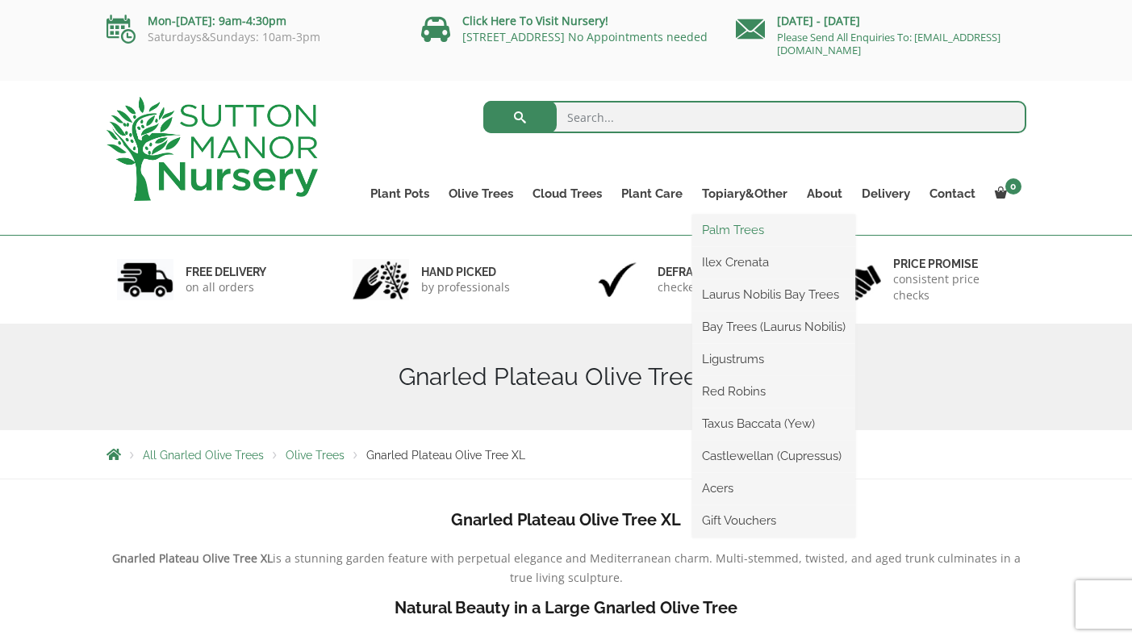
click at [736, 230] on link "Palm Trees" at bounding box center [773, 230] width 163 height 24
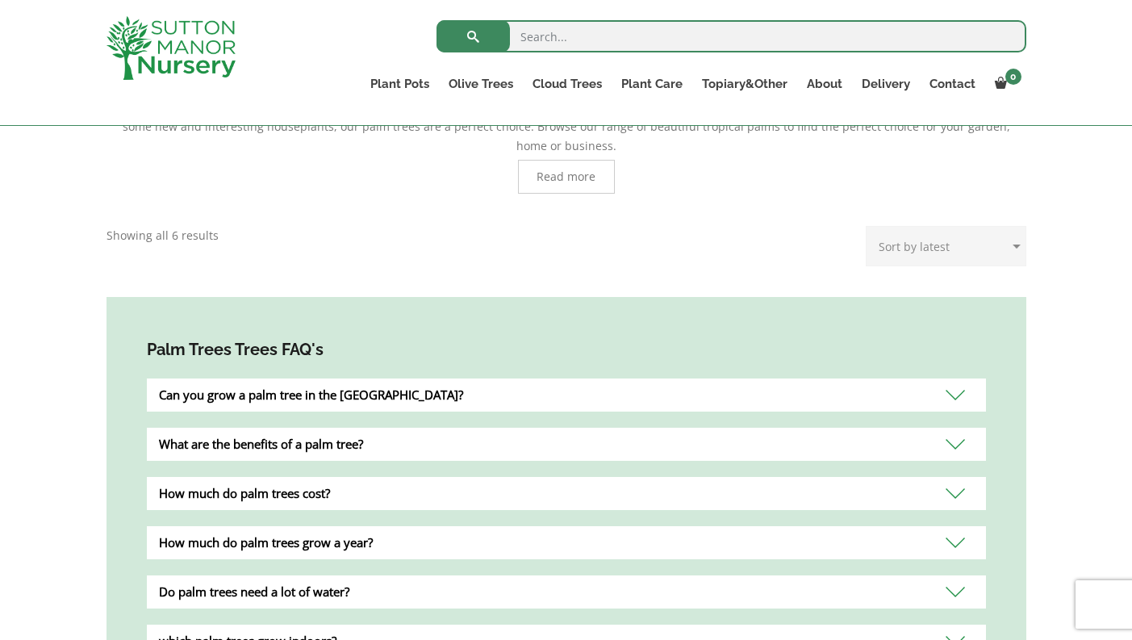
scroll to position [438, 0]
click at [576, 172] on span "Read more" at bounding box center [565, 177] width 59 height 11
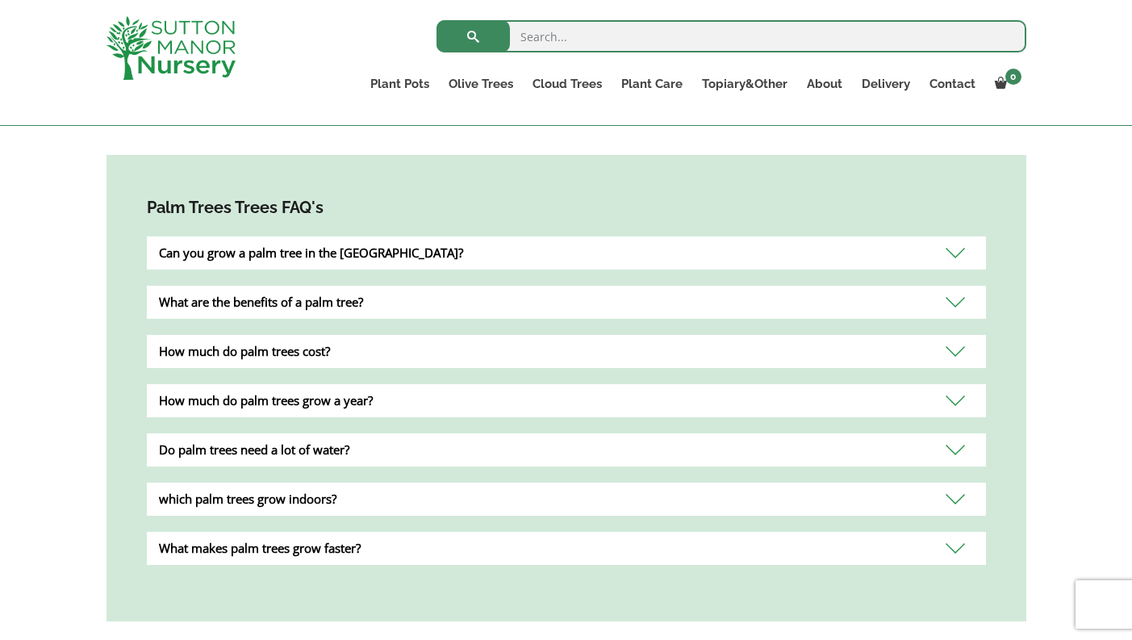
scroll to position [1536, 0]
click at [956, 236] on div "Can you grow a palm tree in the [GEOGRAPHIC_DATA]?" at bounding box center [566, 252] width 839 height 33
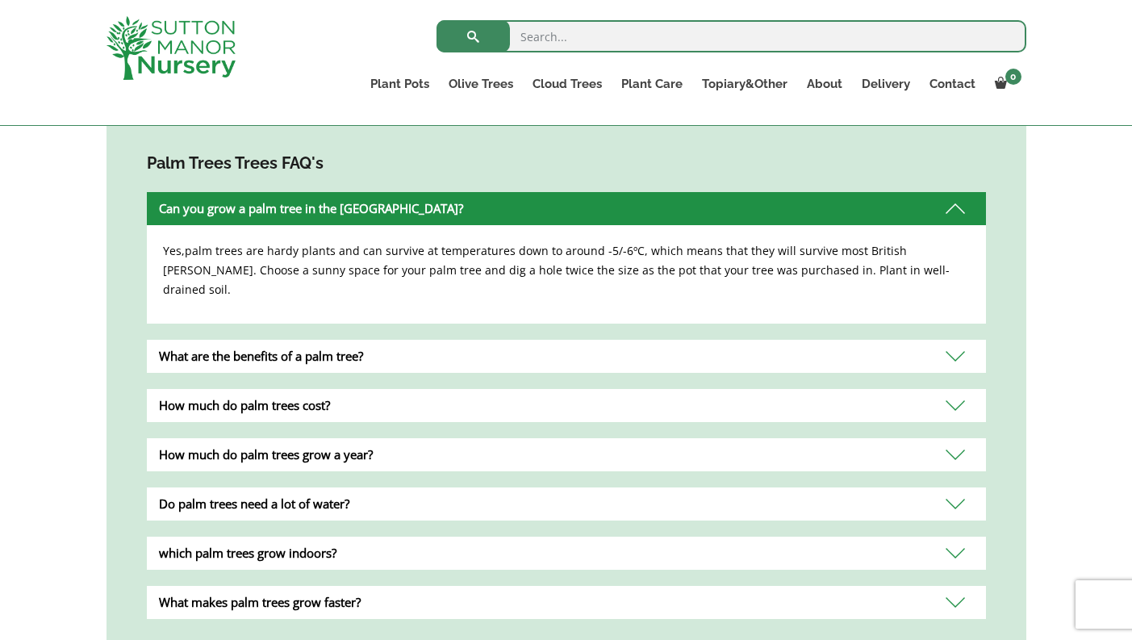
scroll to position [1582, 0]
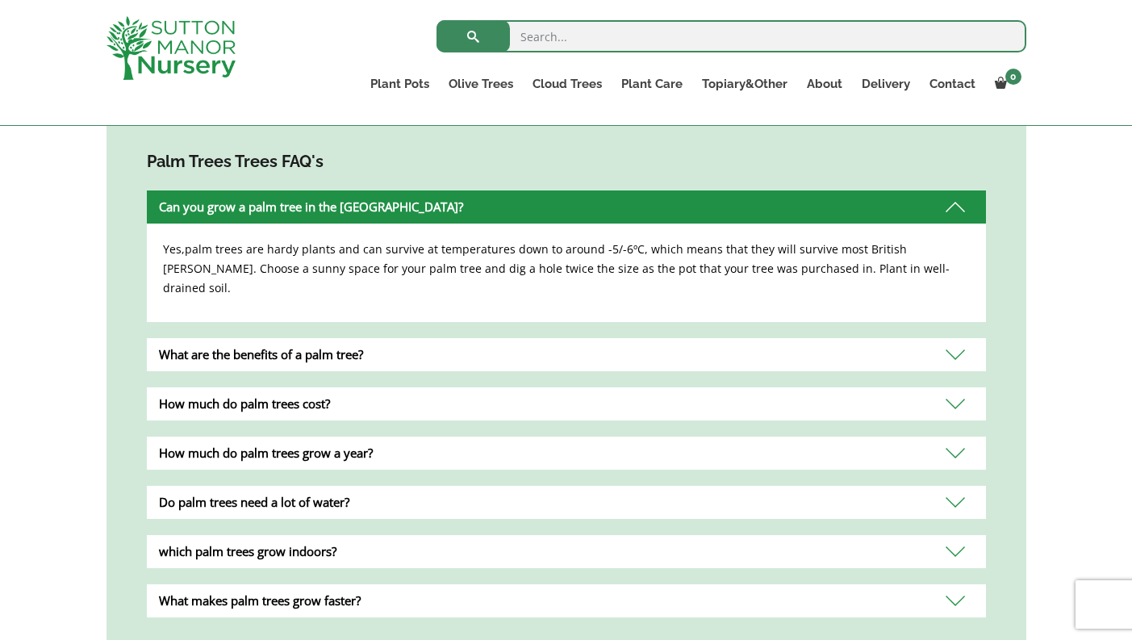
click at [951, 338] on div "What are the benefits of a palm tree?" at bounding box center [566, 354] width 839 height 33
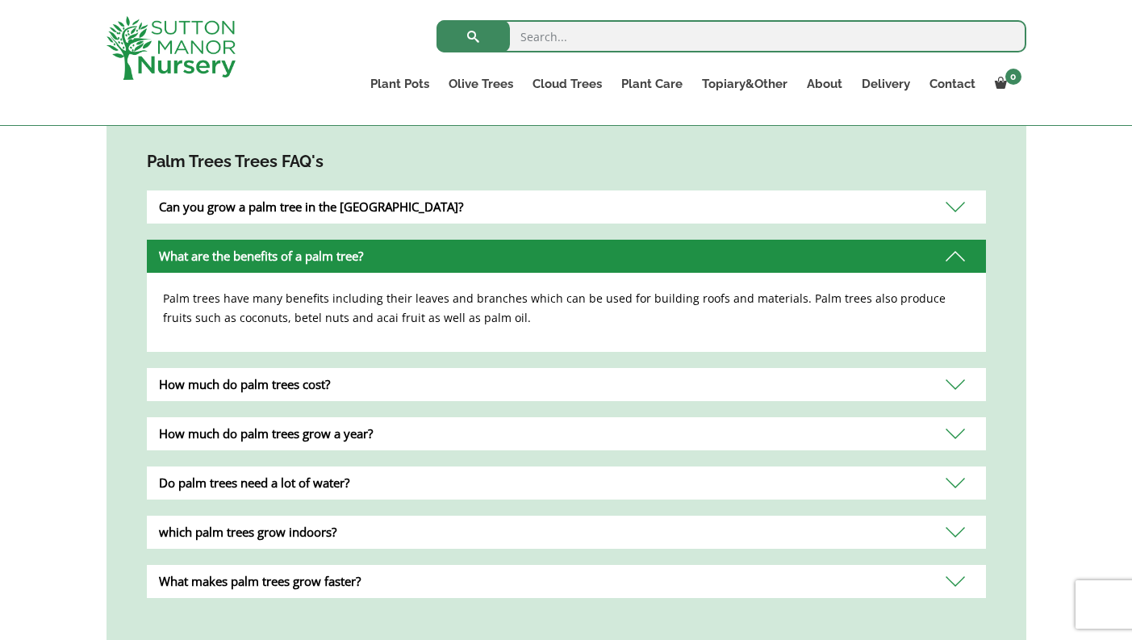
click at [948, 368] on div "How much do palm trees cost?" at bounding box center [566, 384] width 839 height 33
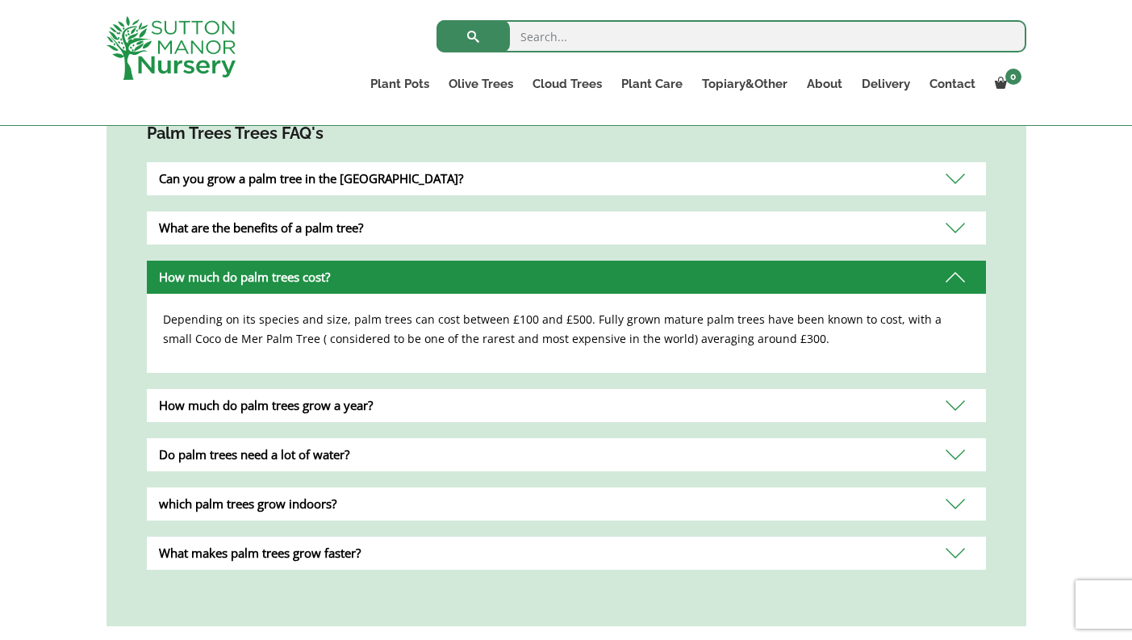
scroll to position [1611, 0]
click at [957, 388] on div "How much do palm trees grow a year?" at bounding box center [566, 404] width 839 height 33
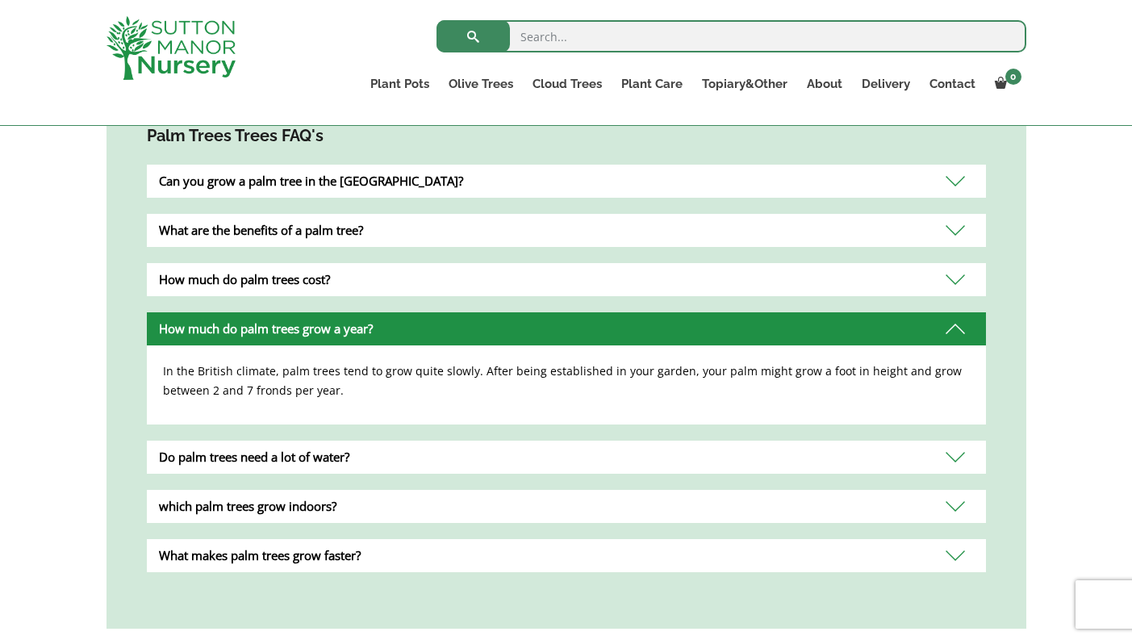
scroll to position [1619, 0]
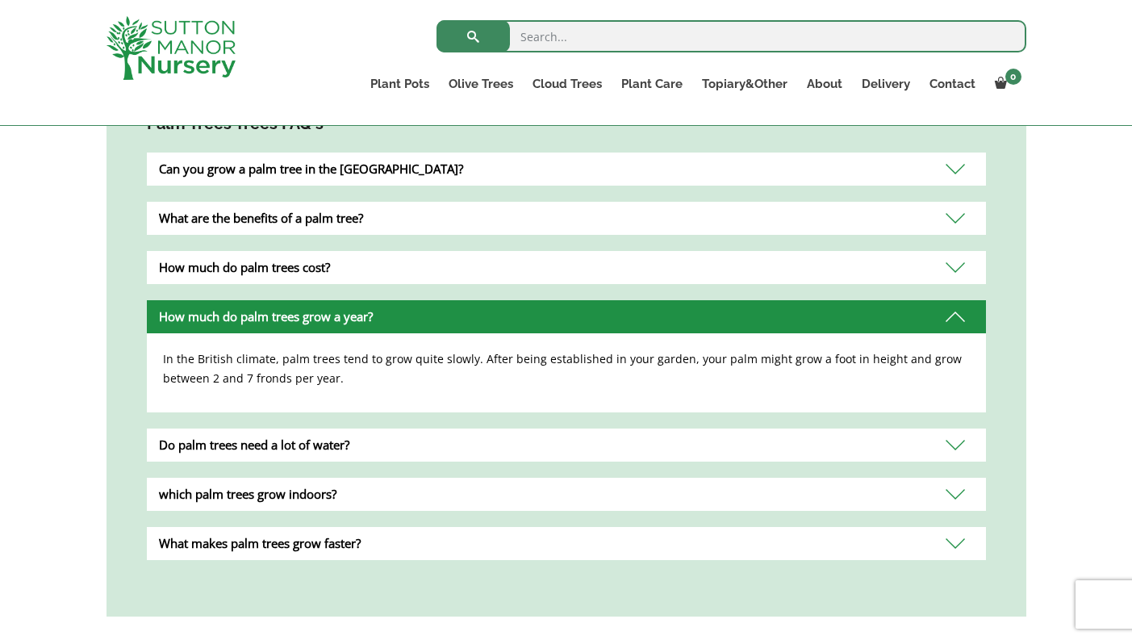
click at [957, 428] on div "Do palm trees need a lot of water?" at bounding box center [566, 444] width 839 height 33
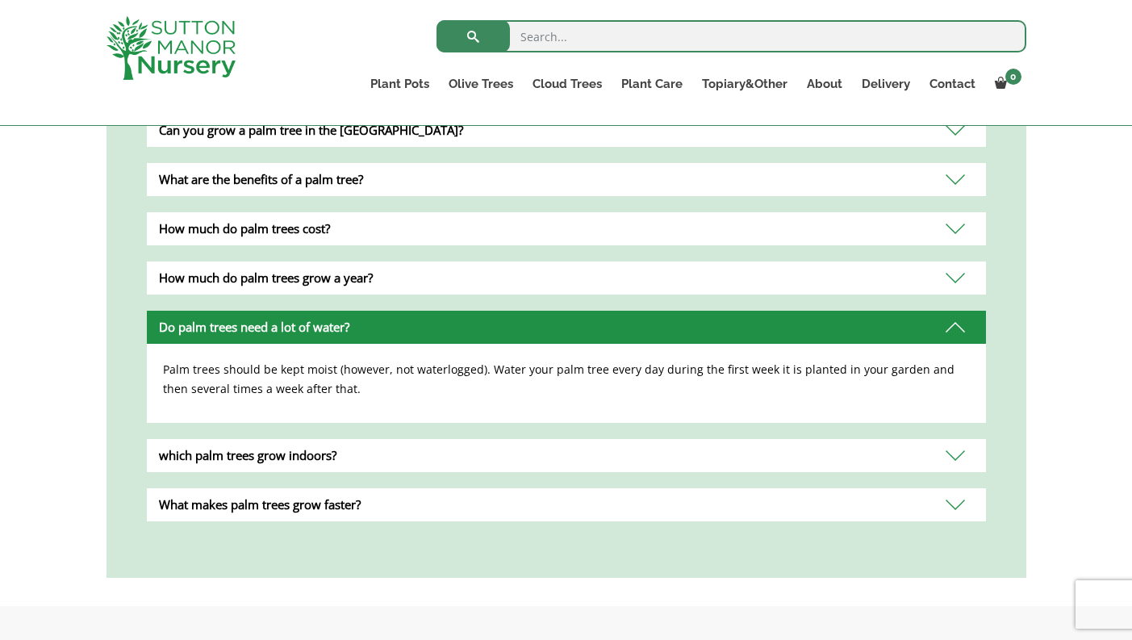
scroll to position [1658, 0]
click at [956, 439] on div "which palm trees grow indoors?" at bounding box center [566, 455] width 839 height 33
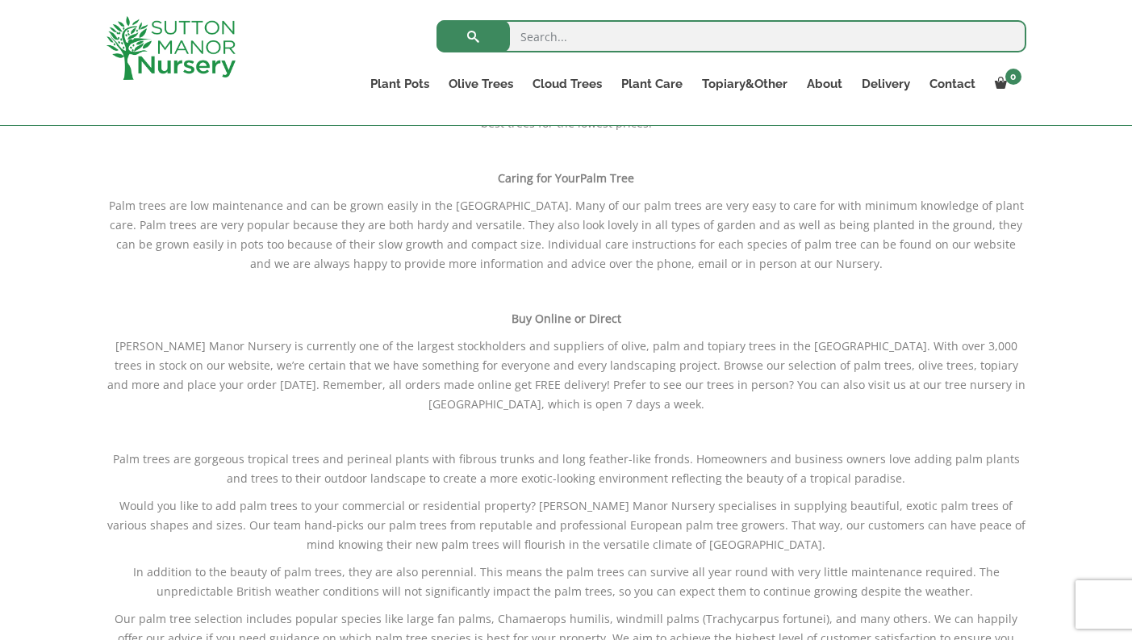
scroll to position [760, 0]
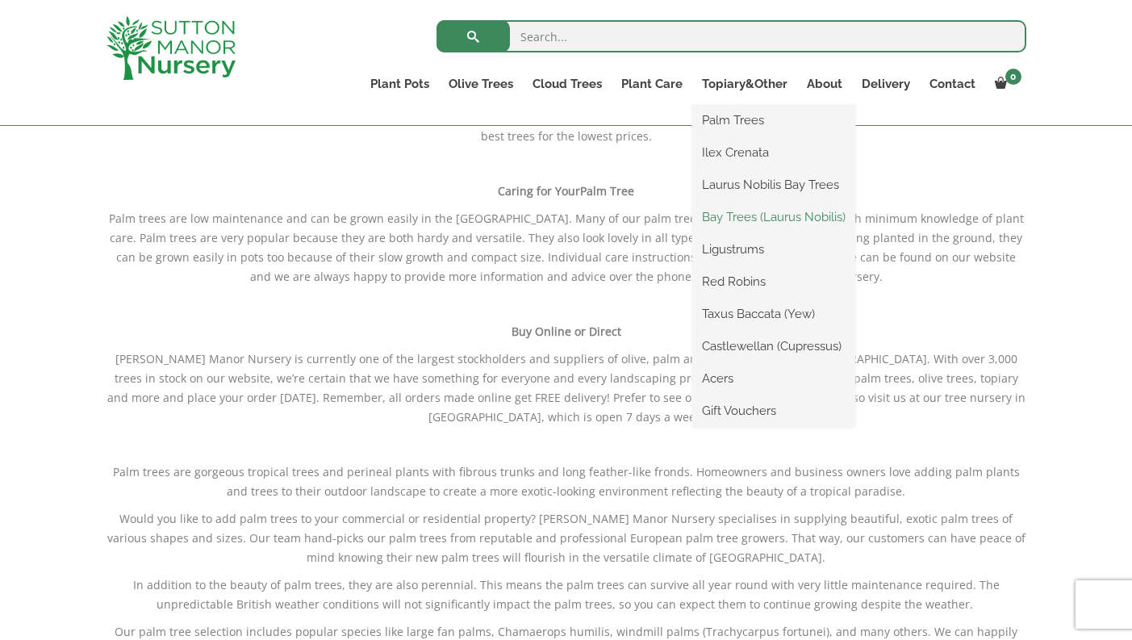
click at [732, 219] on link "Bay Trees (Laurus Nobilis)" at bounding box center [773, 217] width 163 height 24
click at [735, 219] on link "Bay Trees (Laurus Nobilis)" at bounding box center [773, 217] width 163 height 24
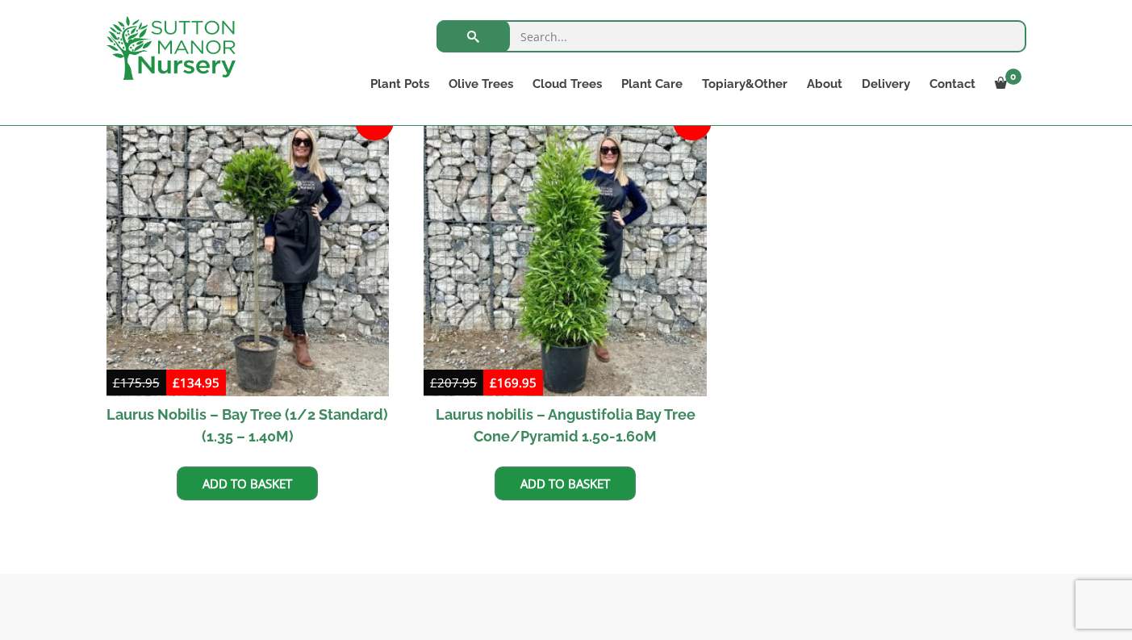
scroll to position [431, 0]
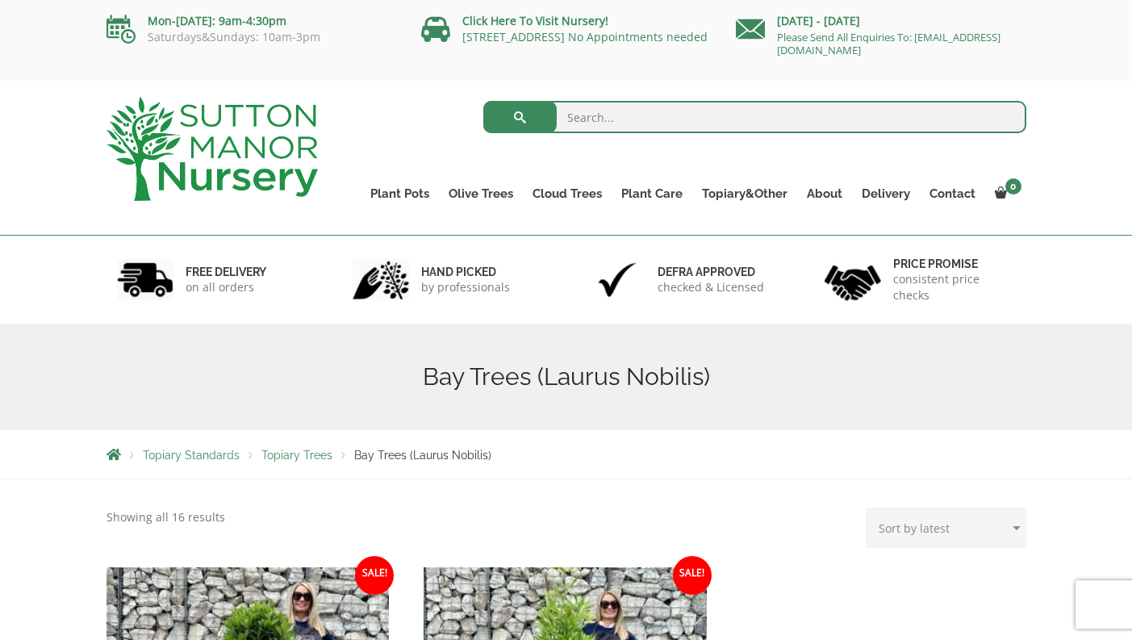
scroll to position [6, 0]
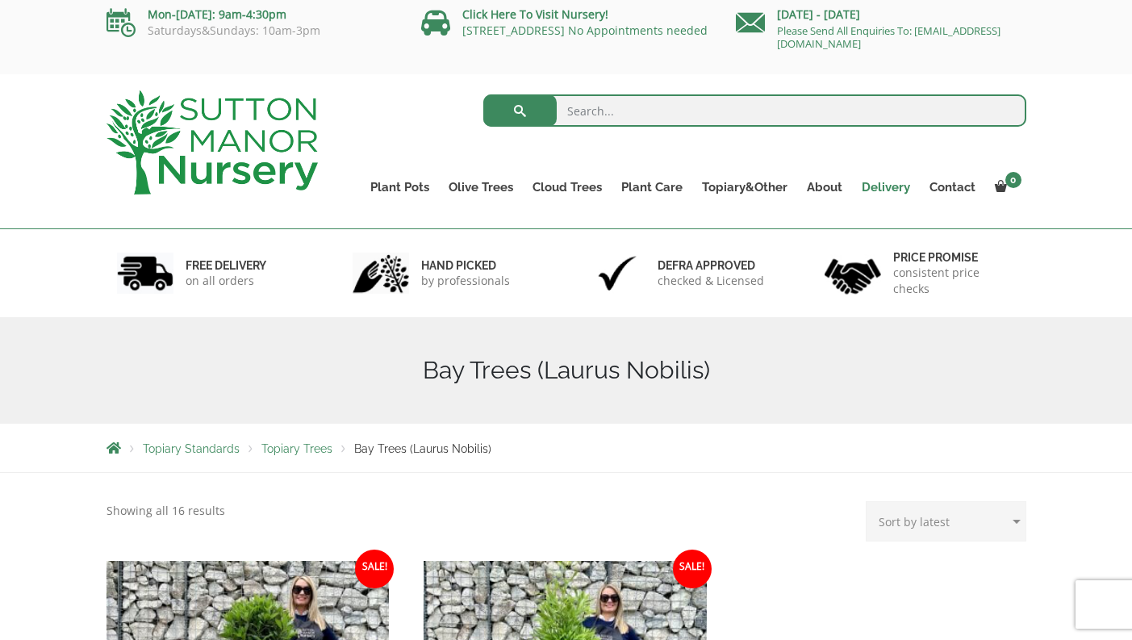
click at [894, 187] on link "Delivery" at bounding box center [886, 187] width 68 height 23
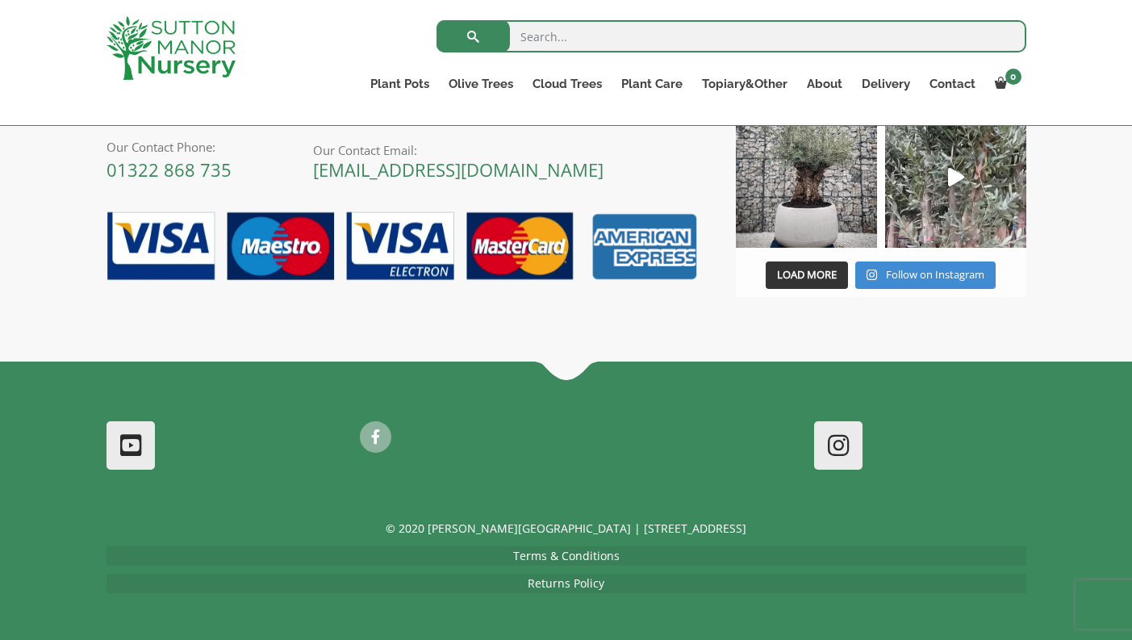
scroll to position [2910, 0]
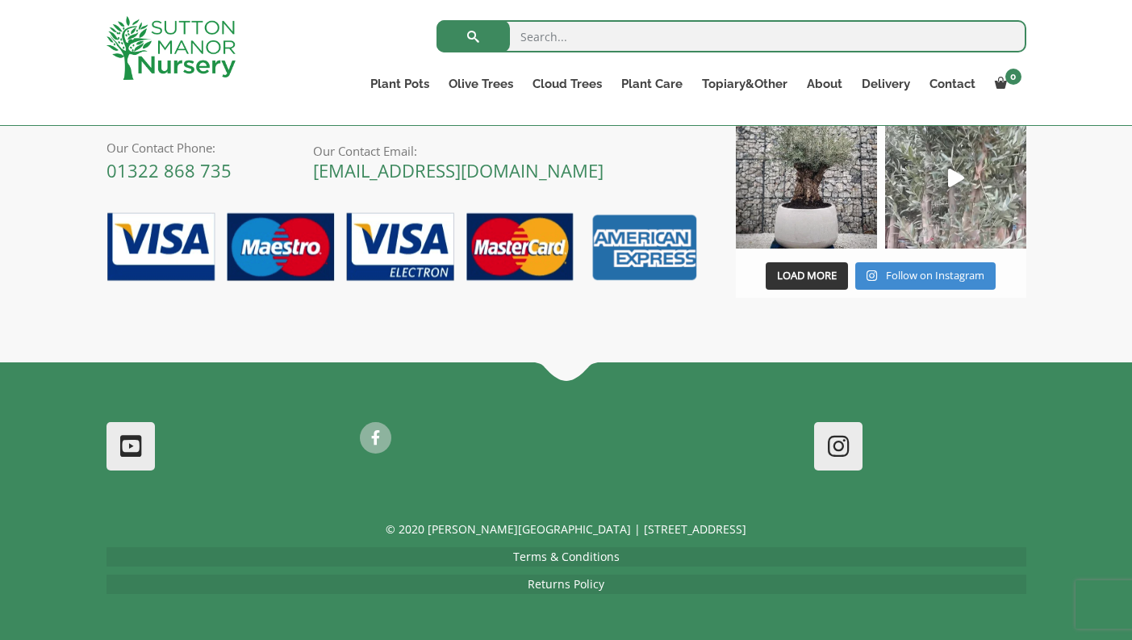
click at [957, 173] on icon "Play" at bounding box center [956, 178] width 16 height 19
